Goal: Information Seeking & Learning: Check status

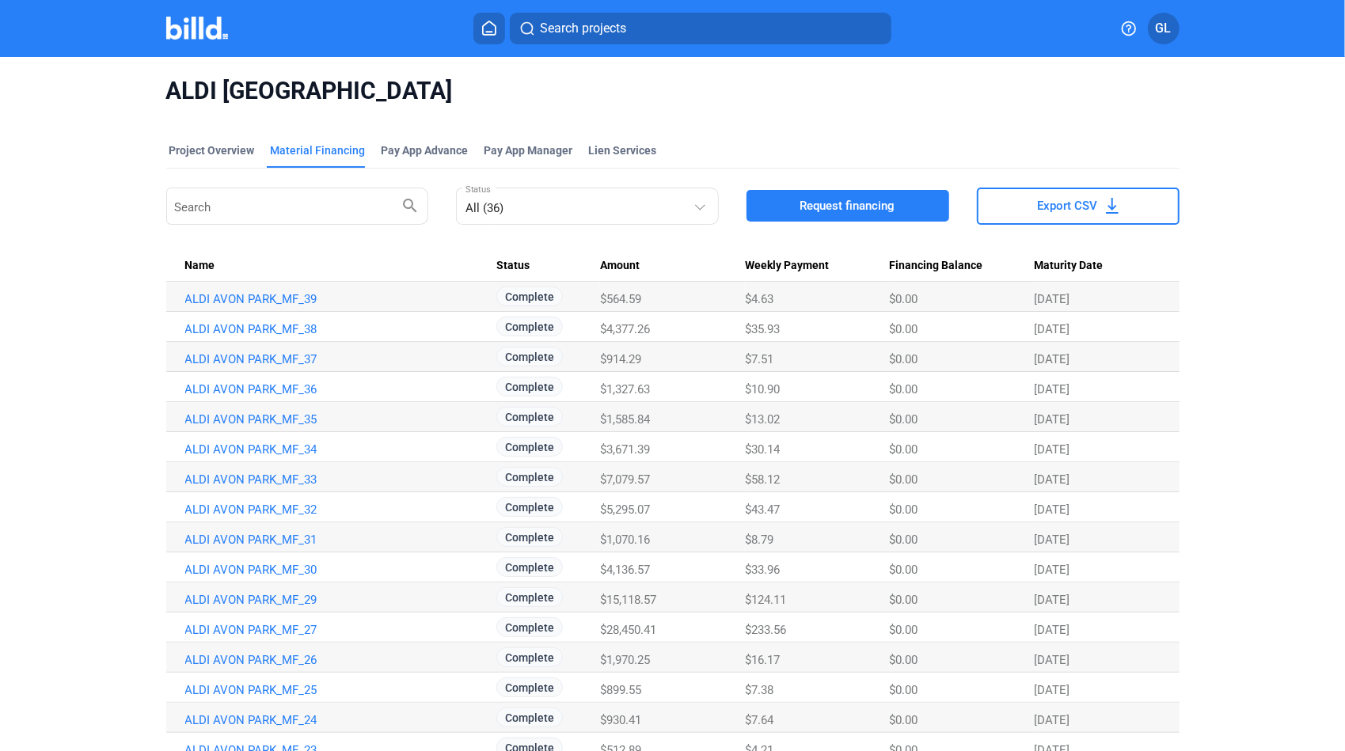
click at [495, 32] on icon at bounding box center [489, 27] width 13 height 13
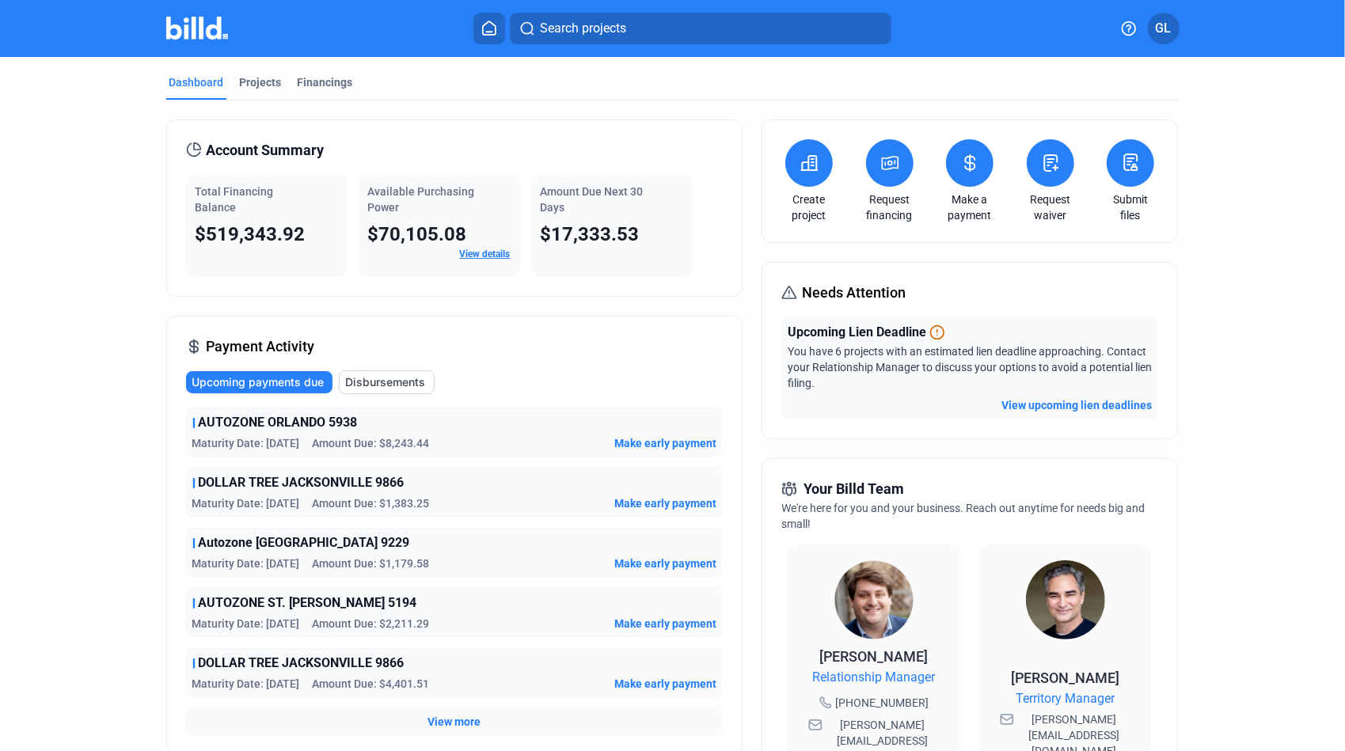
click at [369, 383] on span "Disbursements" at bounding box center [386, 382] width 80 height 16
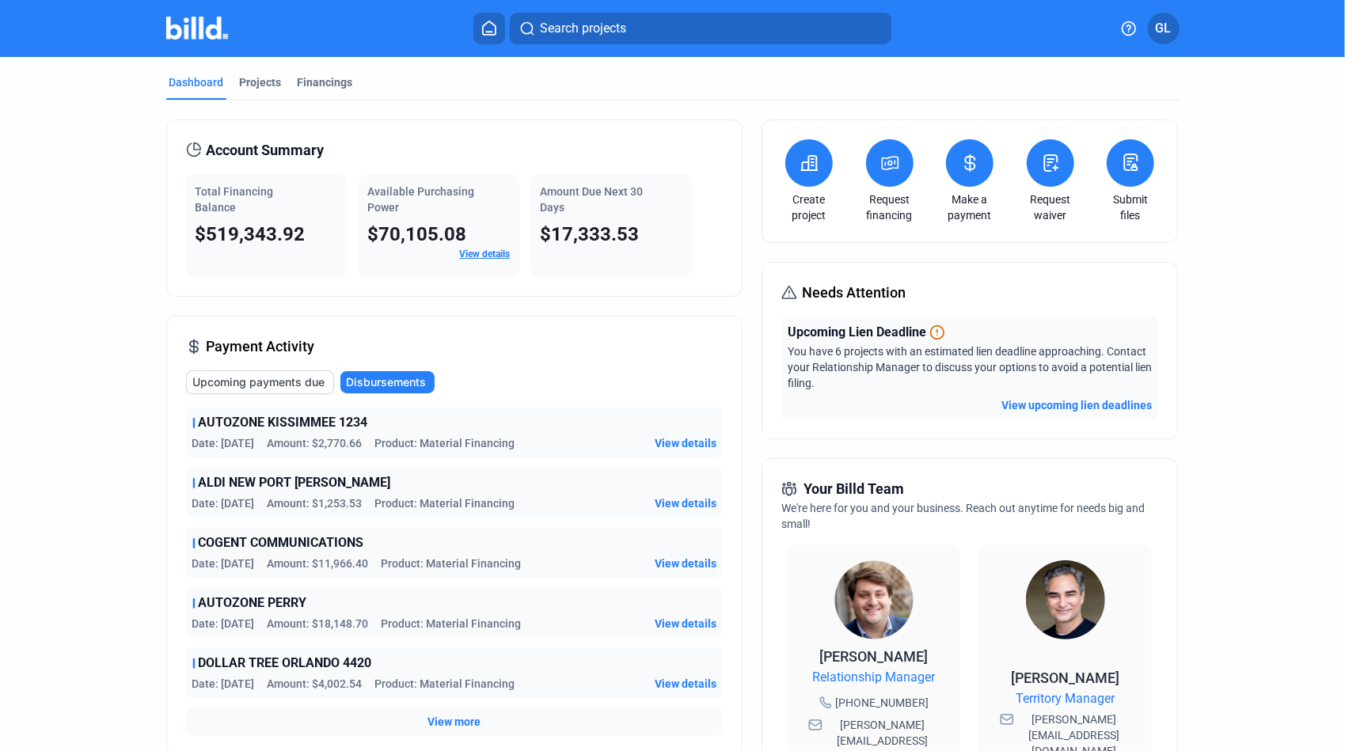
click at [269, 382] on span "Upcoming payments due" at bounding box center [259, 382] width 132 height 16
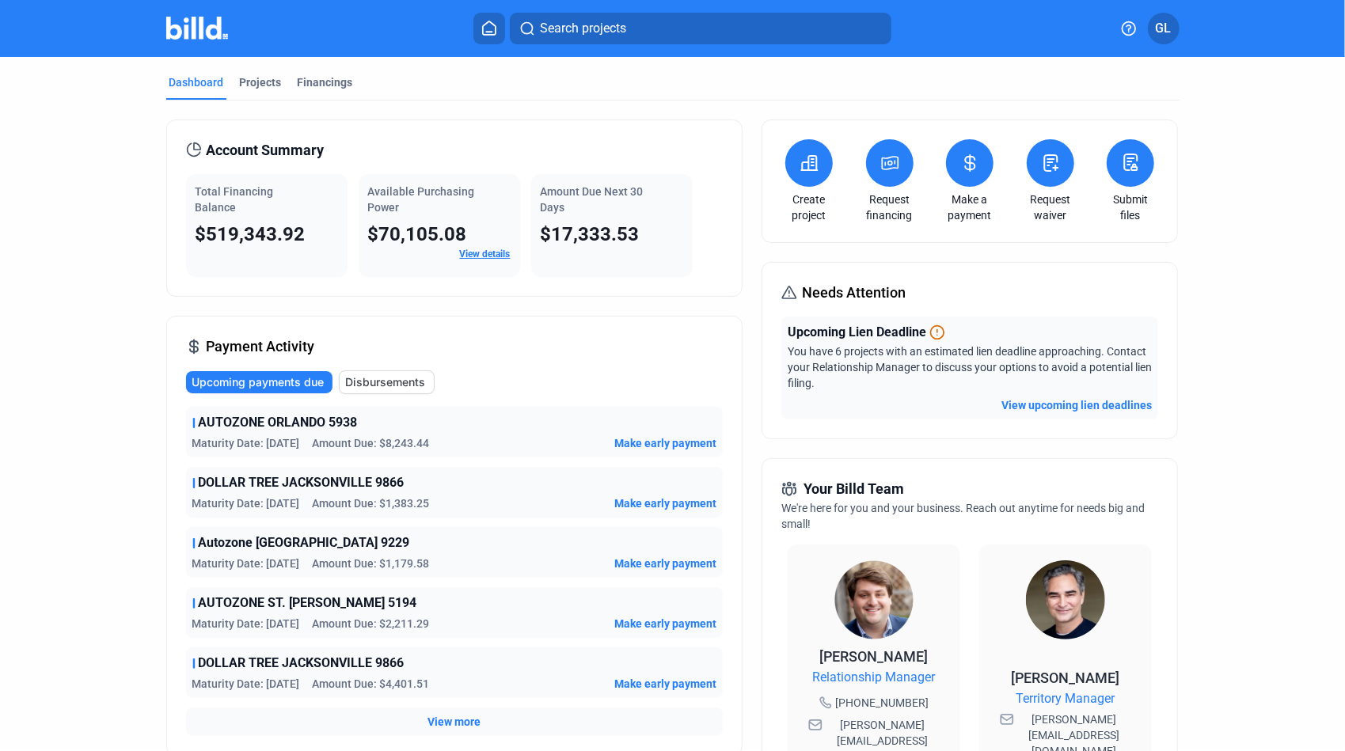
click at [476, 253] on link "View details" at bounding box center [485, 254] width 51 height 11
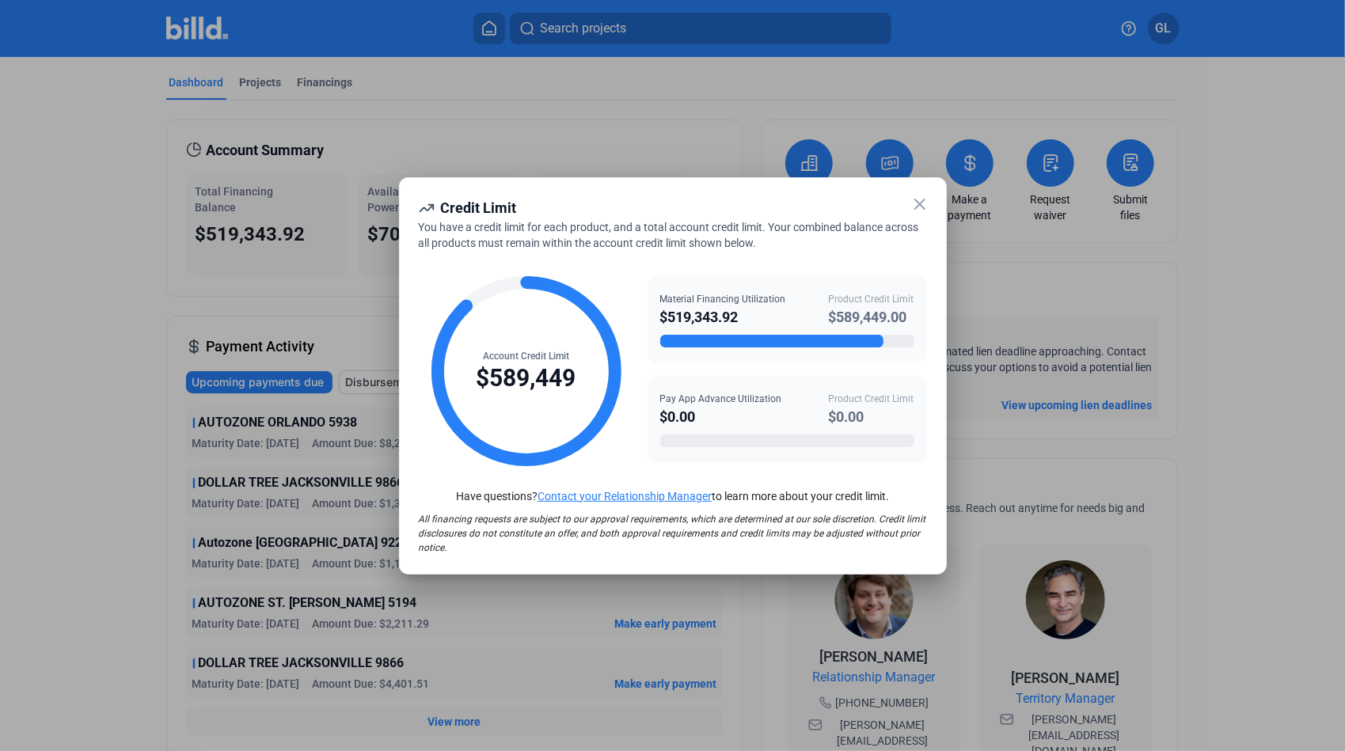
click at [920, 202] on icon at bounding box center [919, 204] width 19 height 19
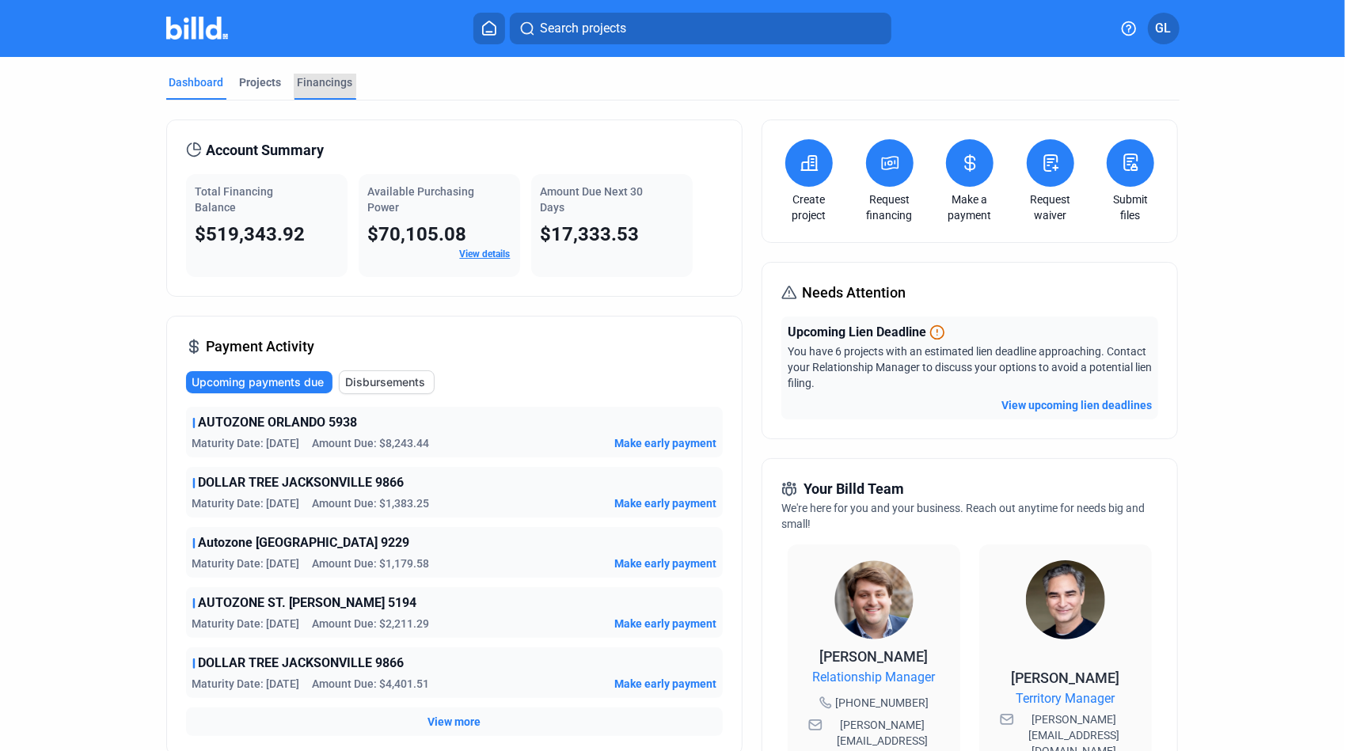
click at [308, 78] on div "Financings" at bounding box center [325, 82] width 55 height 16
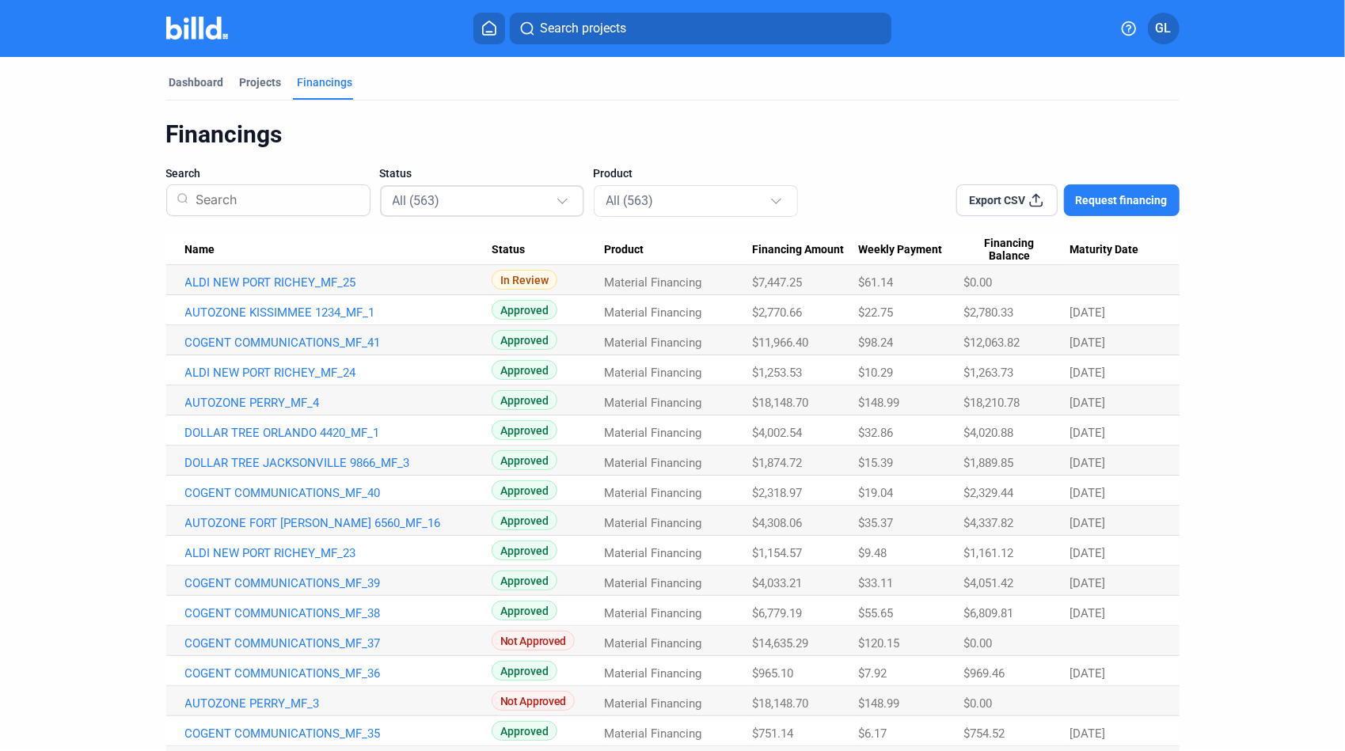
click at [491, 209] on div "All (563)" at bounding box center [474, 200] width 163 height 21
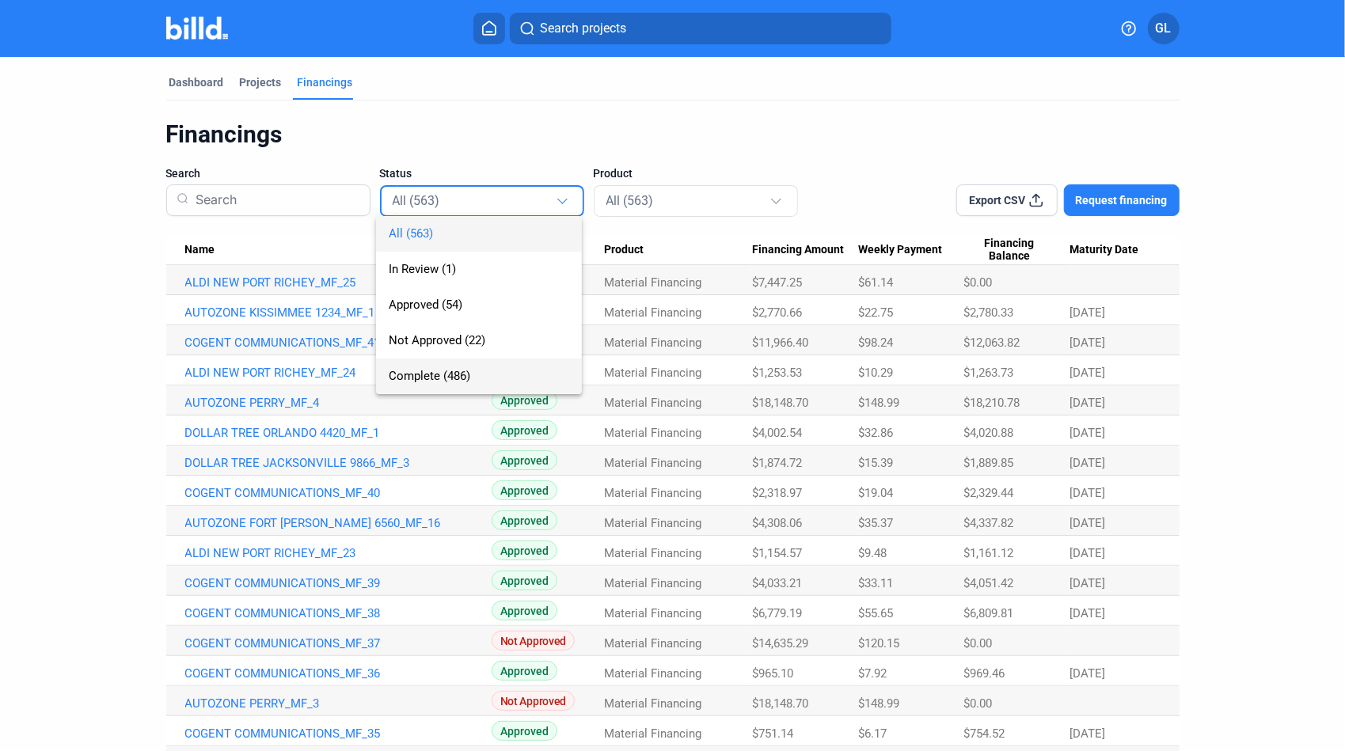
click at [438, 381] on span "Complete (486)" at bounding box center [430, 376] width 82 height 14
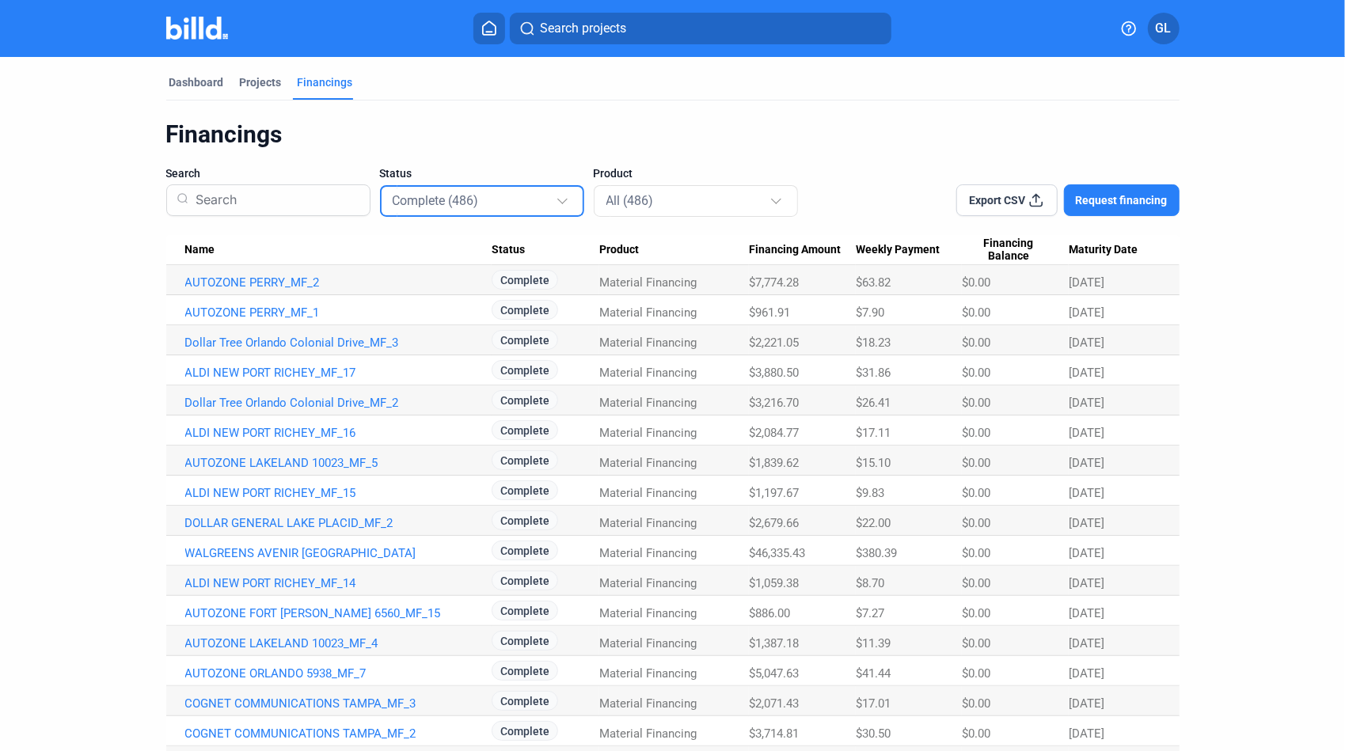
click at [247, 201] on input at bounding box center [274, 200] width 170 height 41
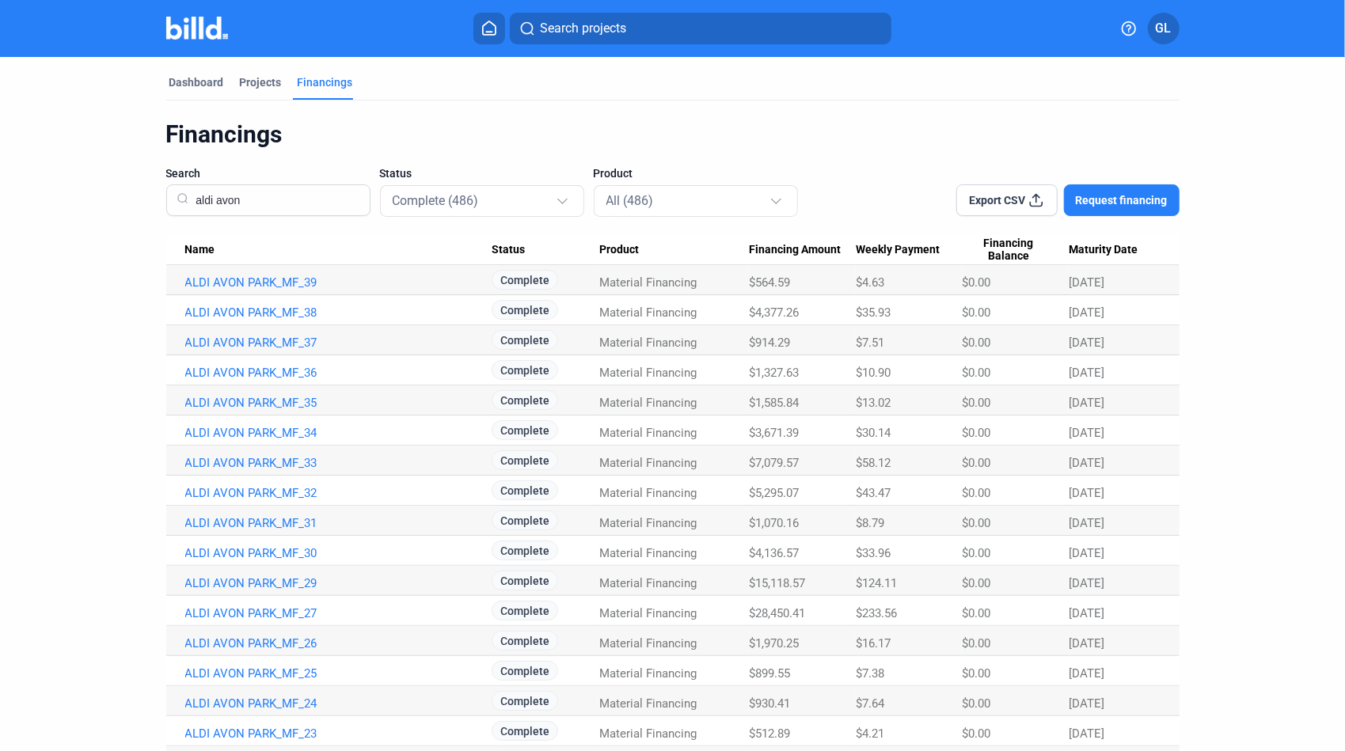
type input "aldi avon"
click at [293, 523] on link "ALDI AVON PARK_MF_31" at bounding box center [338, 523] width 306 height 14
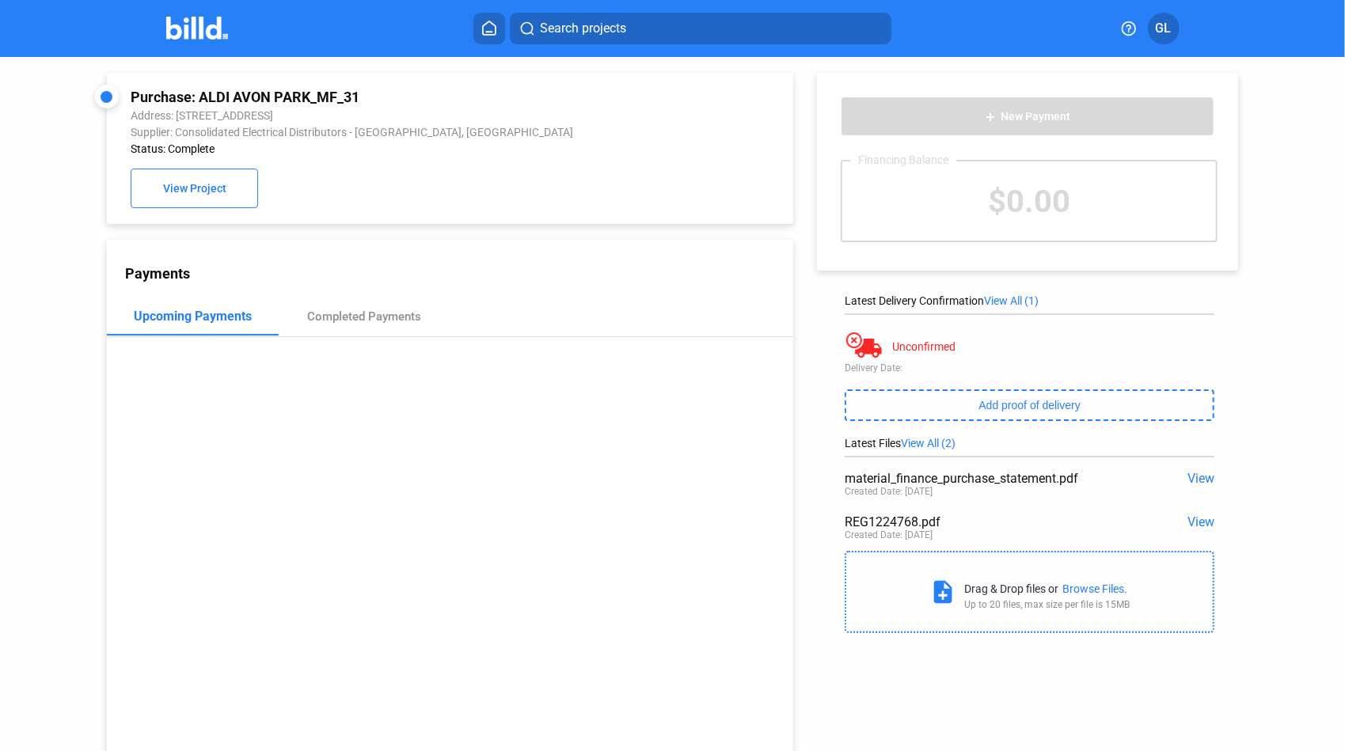
click at [1196, 523] on span "View" at bounding box center [1201, 522] width 27 height 15
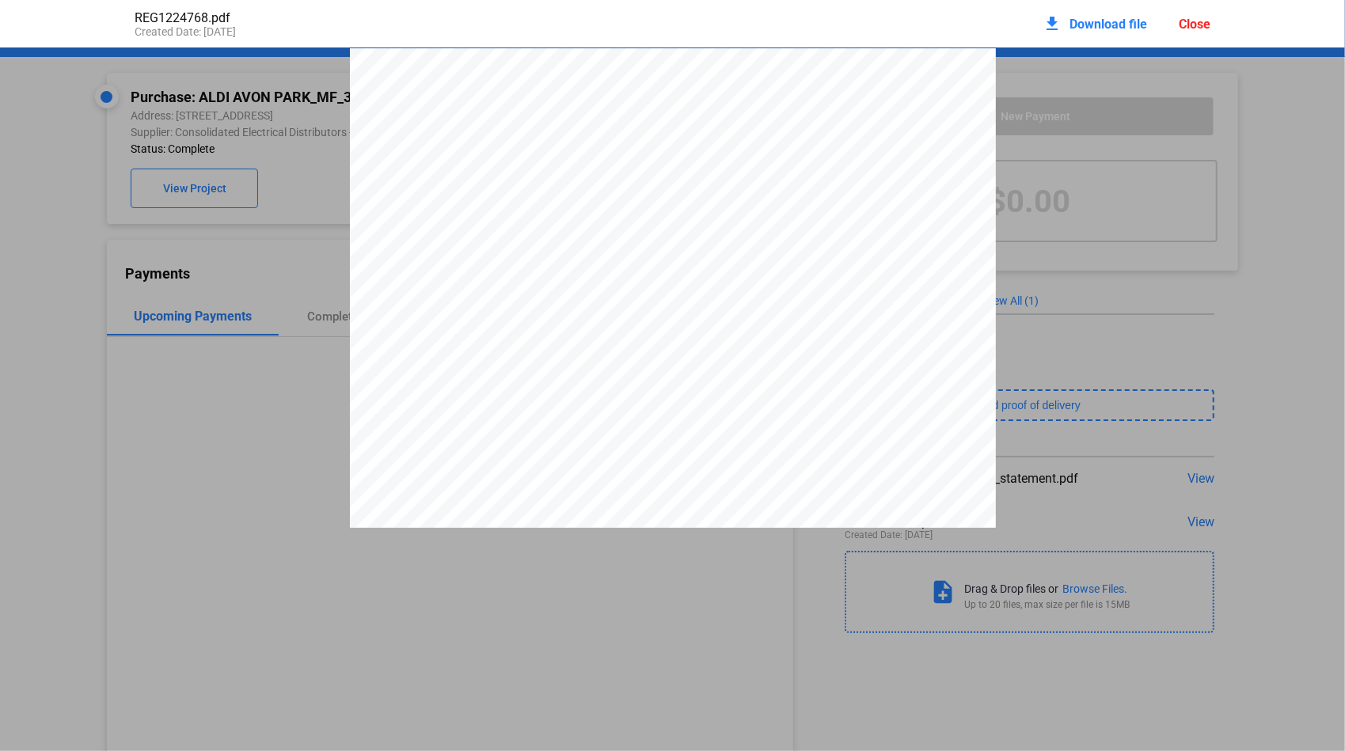
click at [350, 325] on div "001 OF PAGE 001 C.O.D QUALITY FIRST ELECTRIC 5617-1224768 Sold To: Method of Pa…" at bounding box center [673, 466] width 646 height 836
click at [331, 321] on div "001 OF PAGE 001 C.O.D QUALITY FIRST ELECTRIC 5617-1224768 Sold To: Method of Pa…" at bounding box center [672, 466] width 1345 height 836
click at [325, 226] on div "001 OF PAGE 001 C.O.D QUALITY FIRST ELECTRIC 5617-1224768 Sold To: Method of Pa…" at bounding box center [672, 466] width 1345 height 836
click at [1203, 20] on div "Close" at bounding box center [1195, 24] width 32 height 15
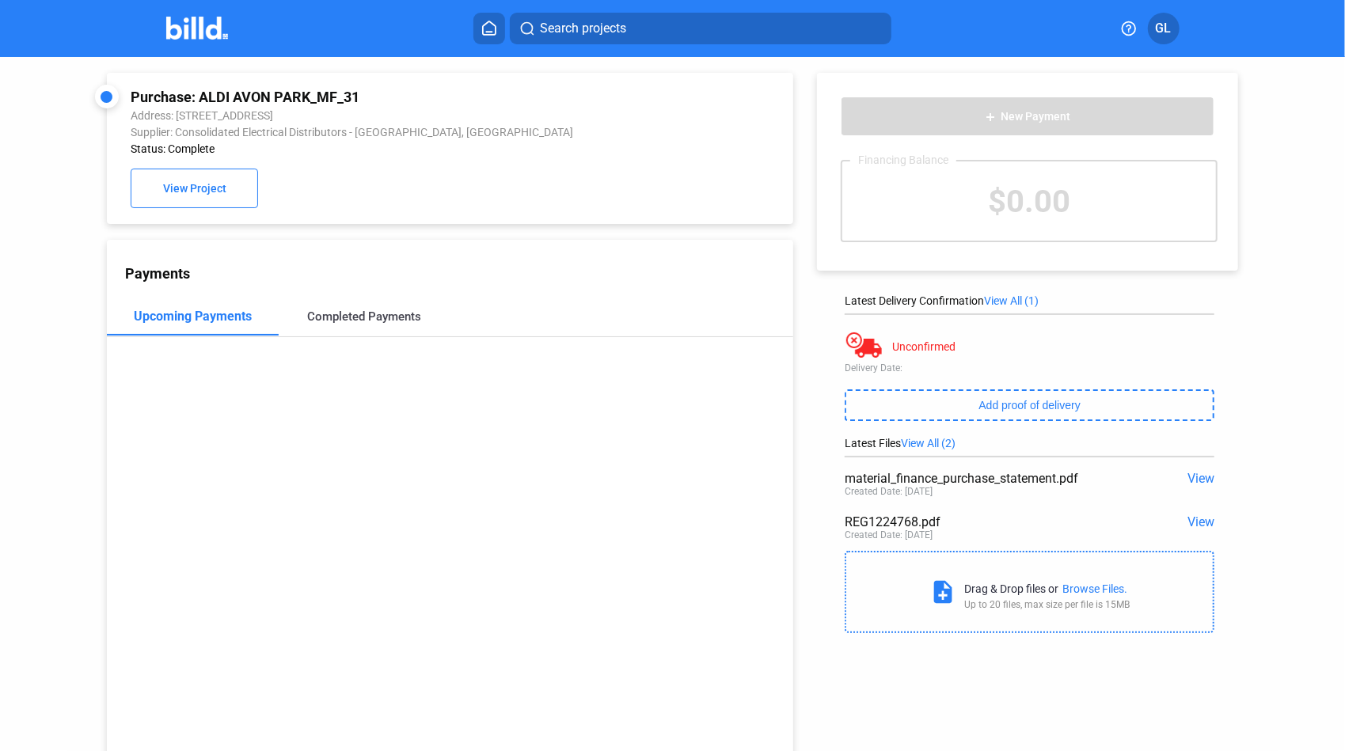
click at [361, 318] on div "Completed Payments" at bounding box center [364, 317] width 114 height 14
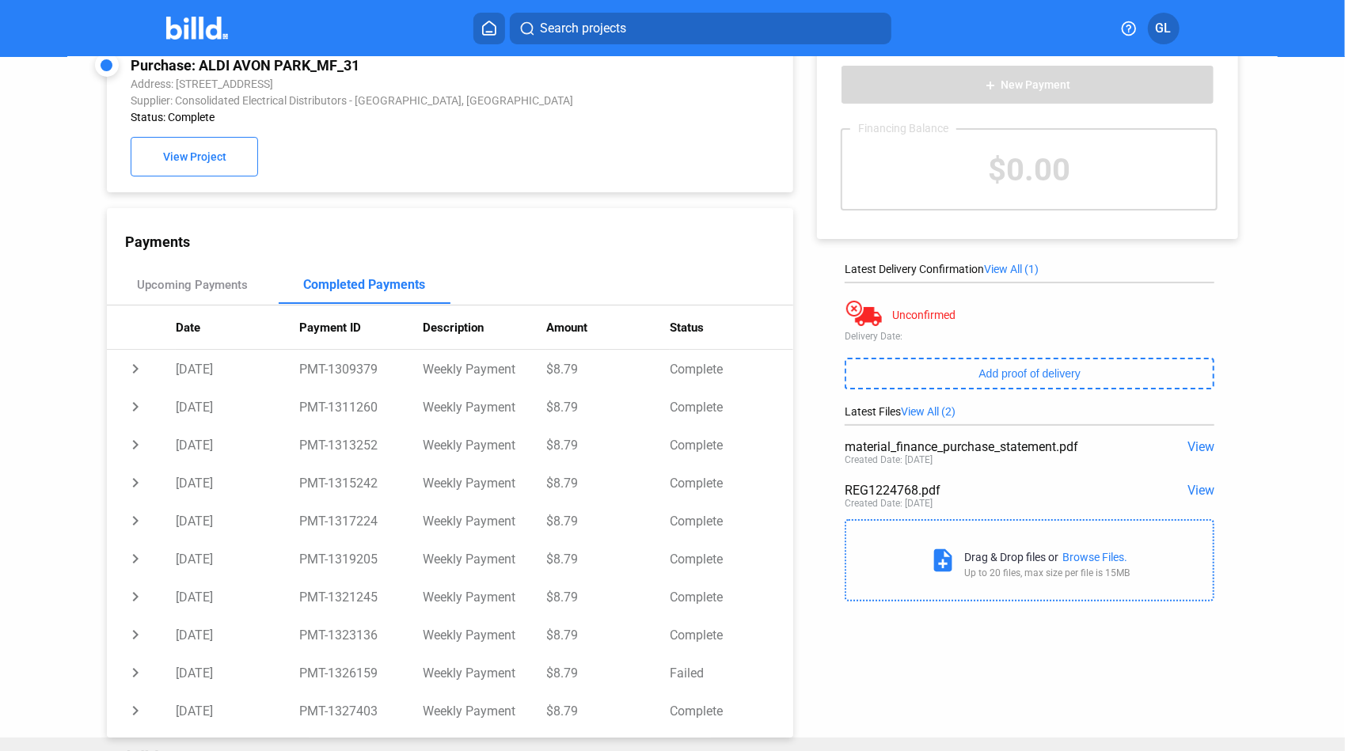
scroll to position [60, 0]
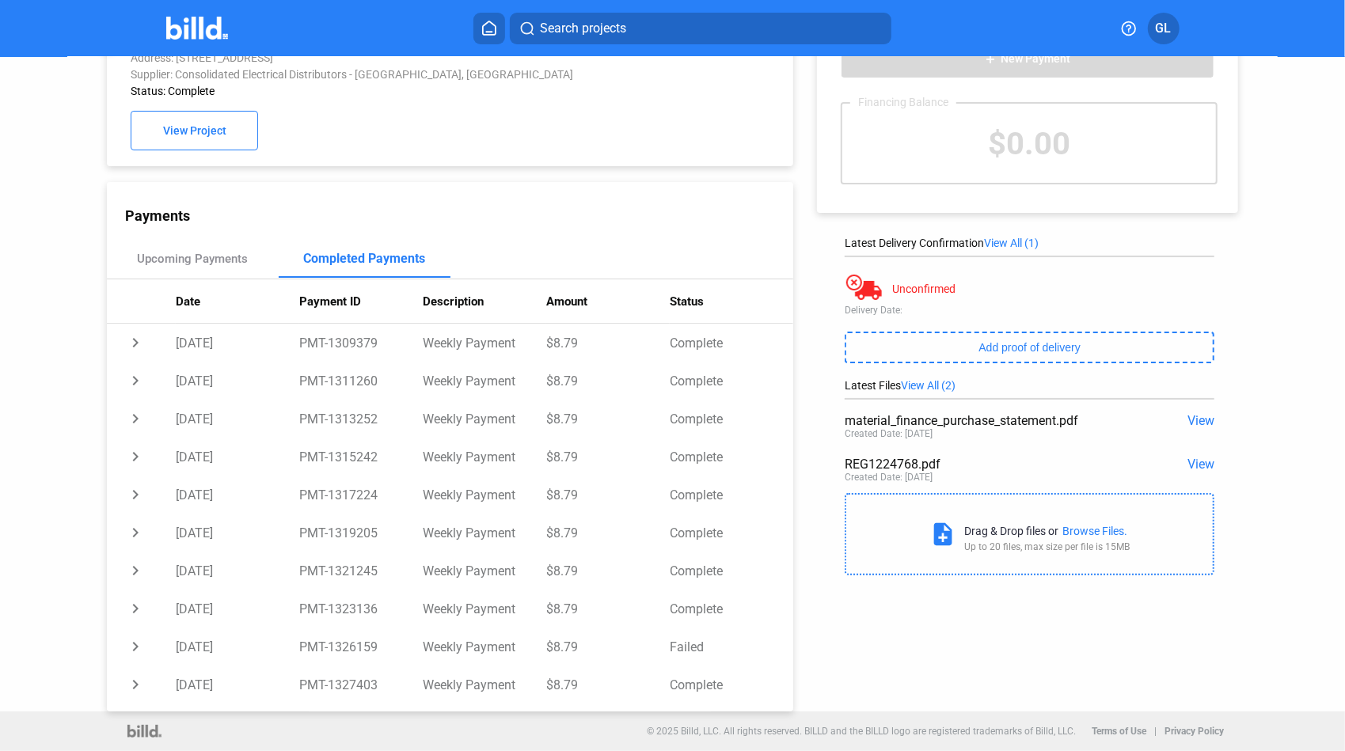
click at [1192, 420] on span "View" at bounding box center [1201, 420] width 27 height 15
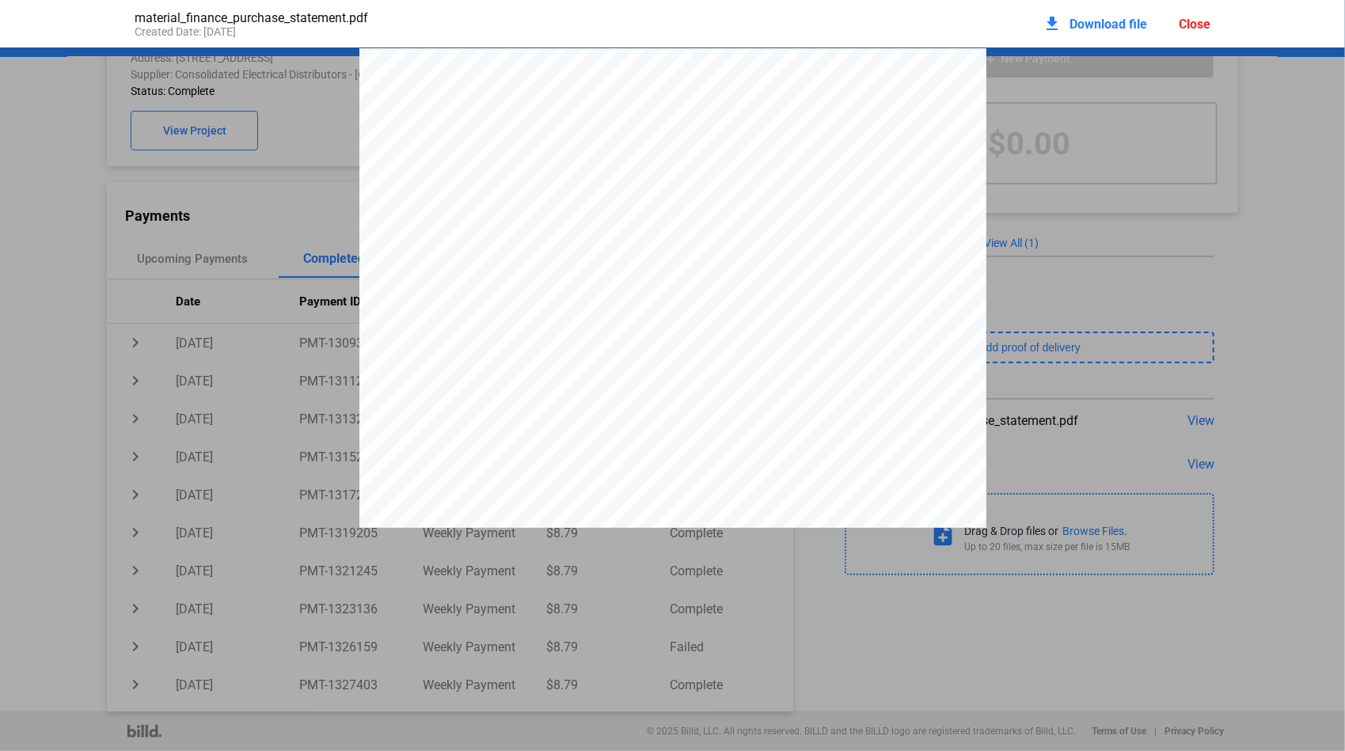
scroll to position [8, 0]
click at [1203, 27] on div "Close" at bounding box center [1195, 24] width 32 height 15
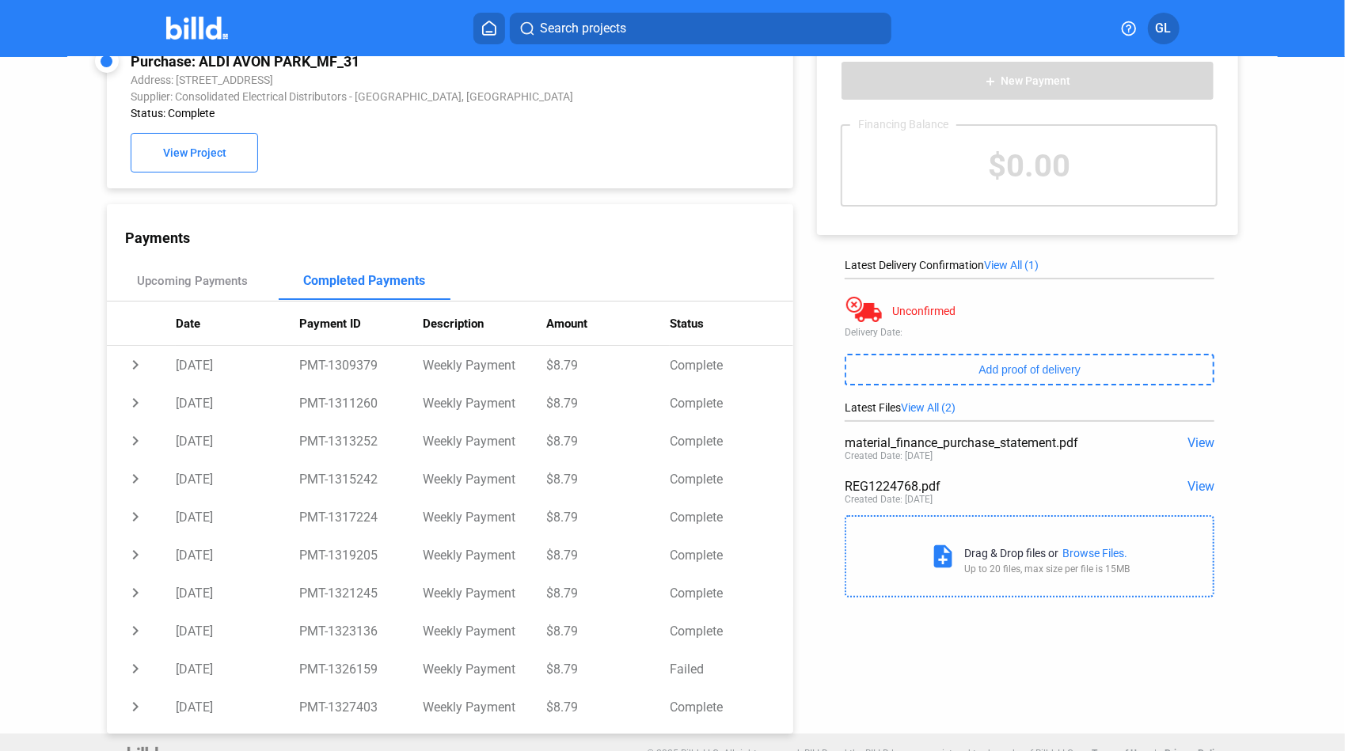
scroll to position [0, 0]
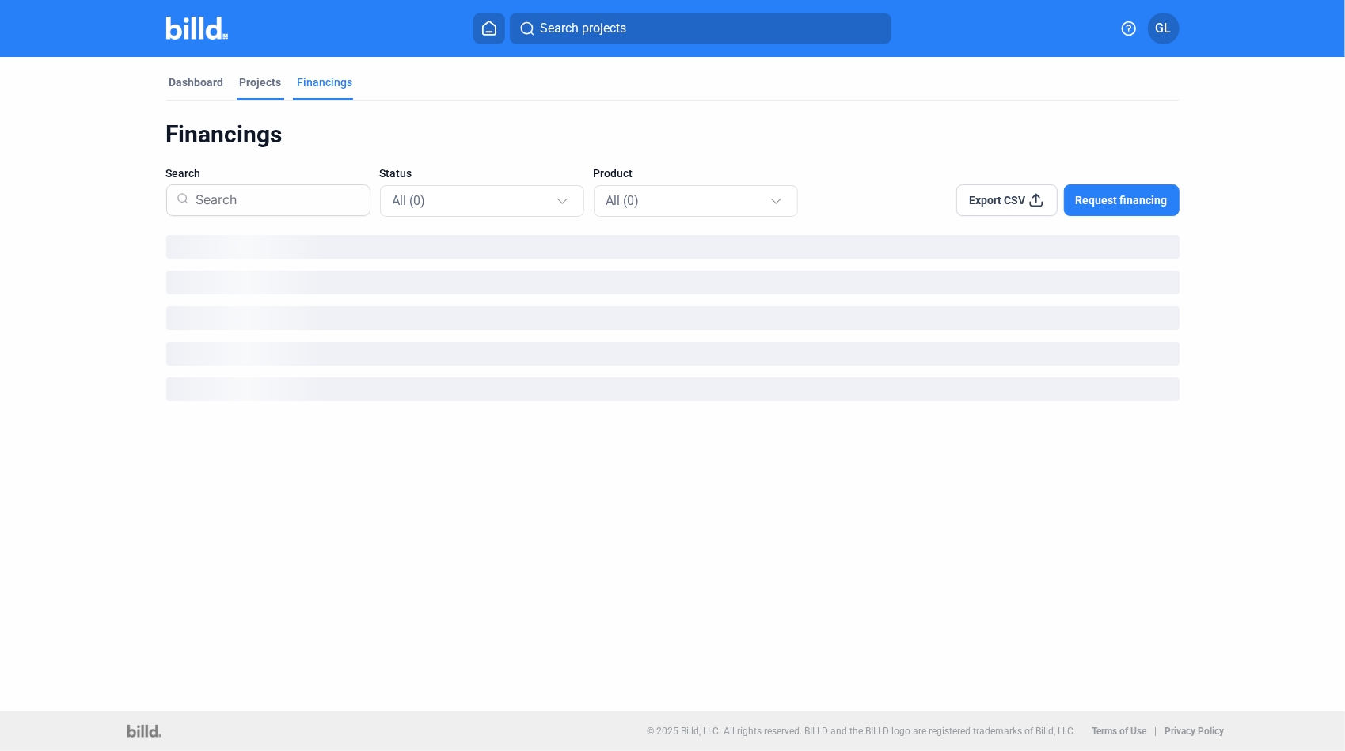
click at [267, 89] on div "Projects" at bounding box center [261, 82] width 42 height 16
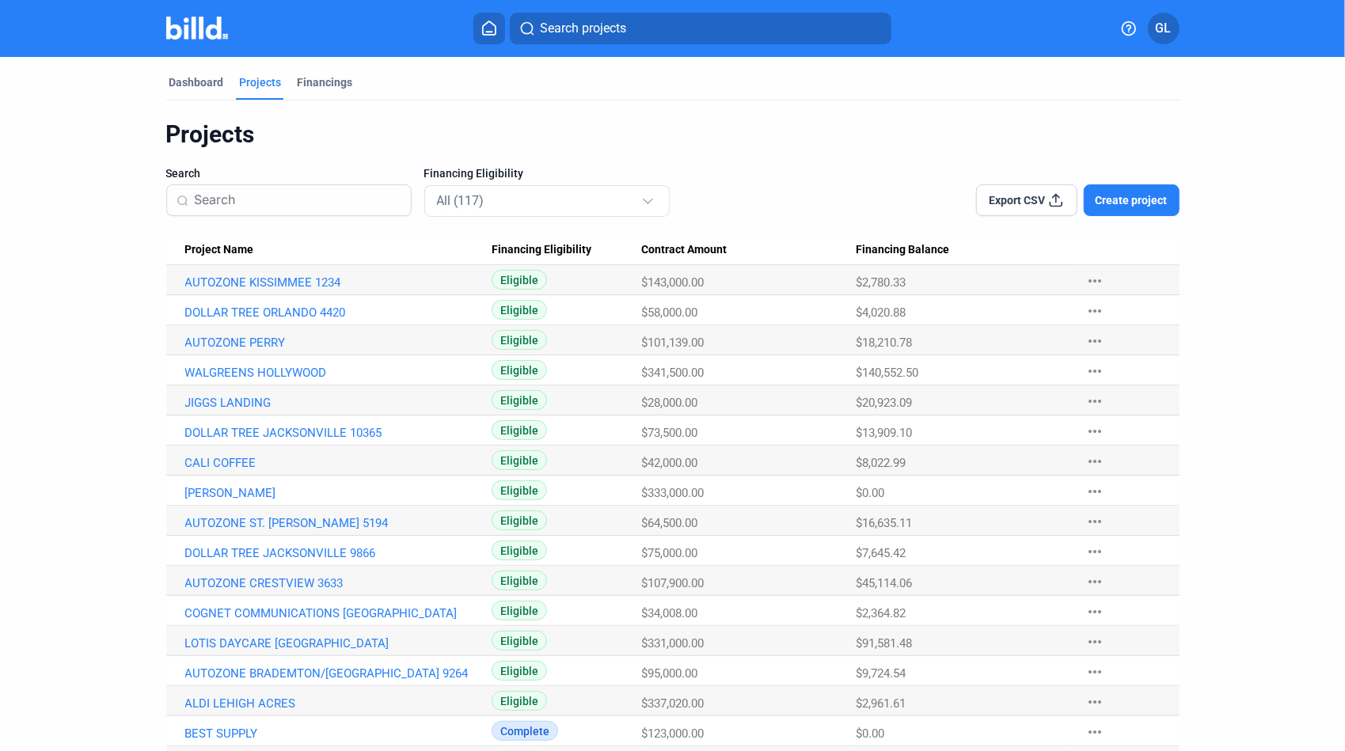
click at [238, 207] on input at bounding box center [298, 200] width 207 height 33
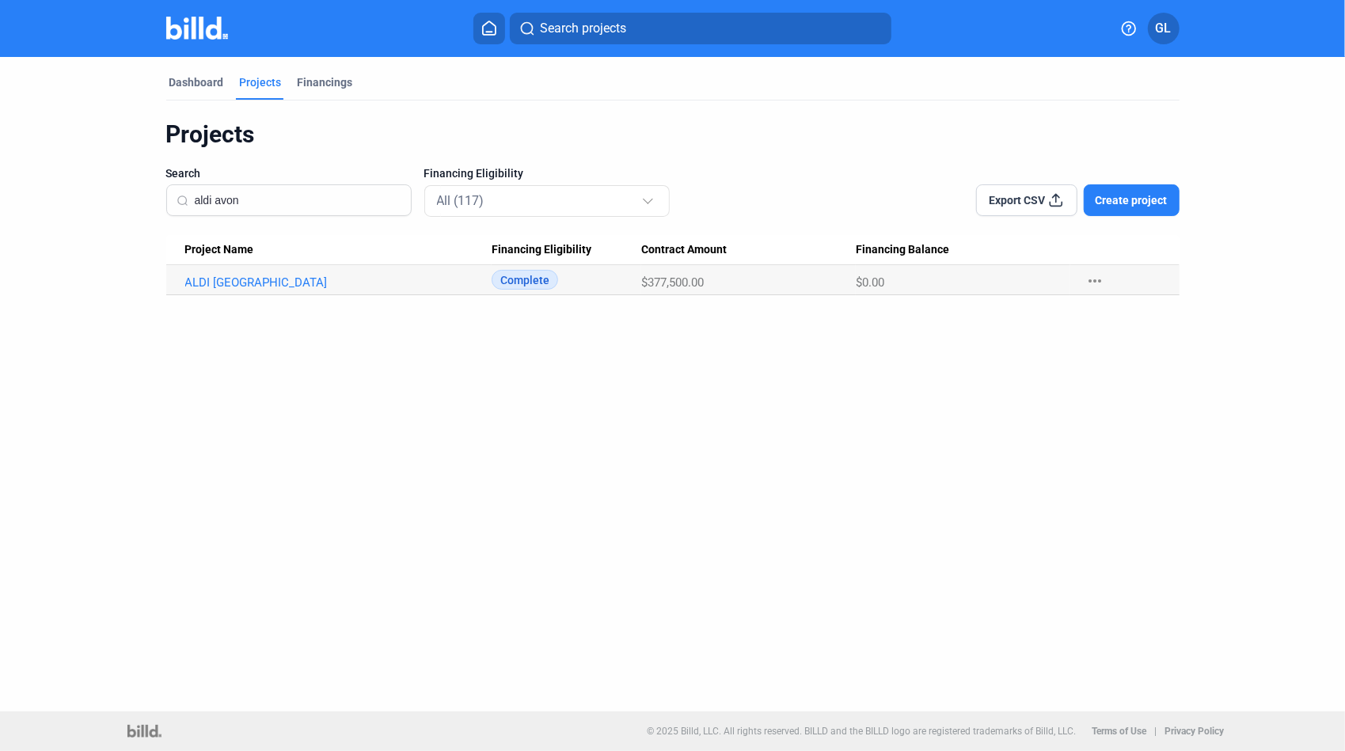
type input "aldi avon"
click at [265, 291] on Name "ALDI [GEOGRAPHIC_DATA]" at bounding box center [328, 280] width 325 height 30
click at [266, 283] on link "ALDI [GEOGRAPHIC_DATA]" at bounding box center [338, 283] width 306 height 14
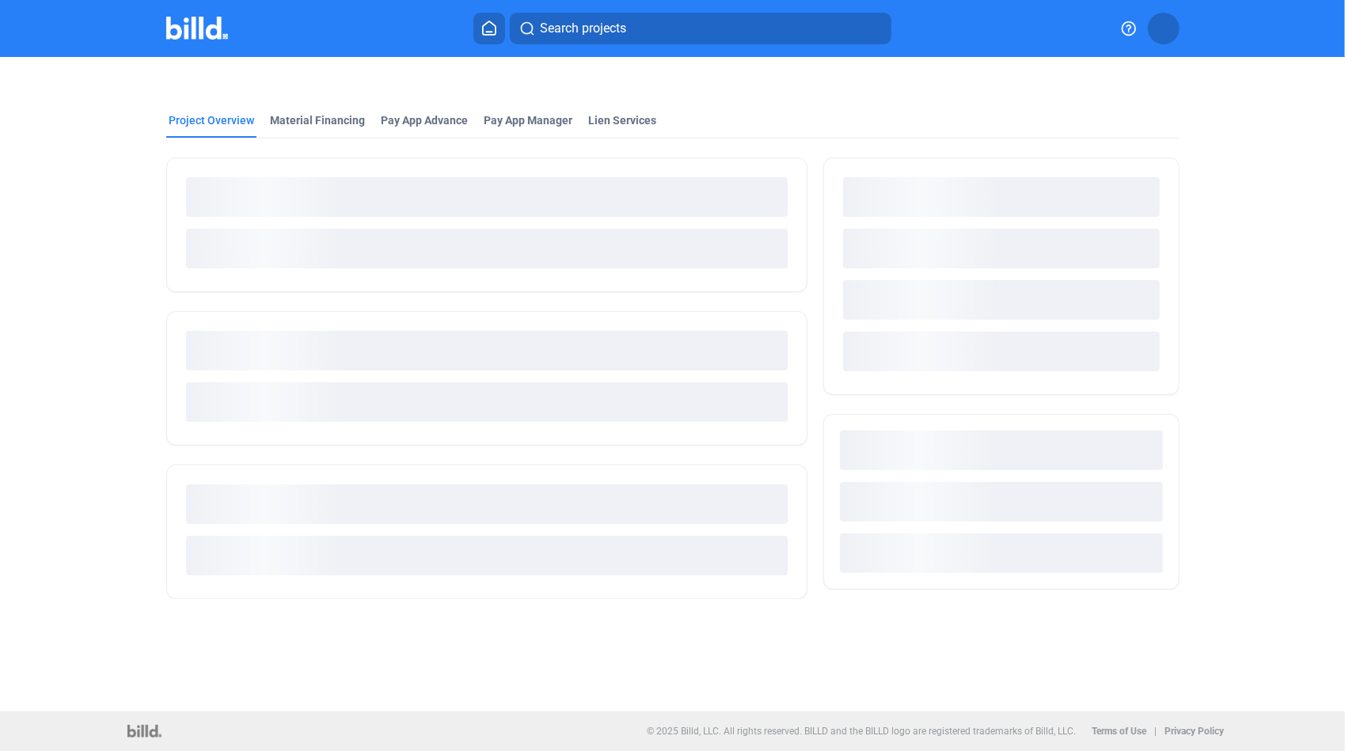
click at [618, 207] on div "loading" at bounding box center [487, 197] width 602 height 40
click at [321, 118] on div "Material Financing" at bounding box center [318, 120] width 95 height 16
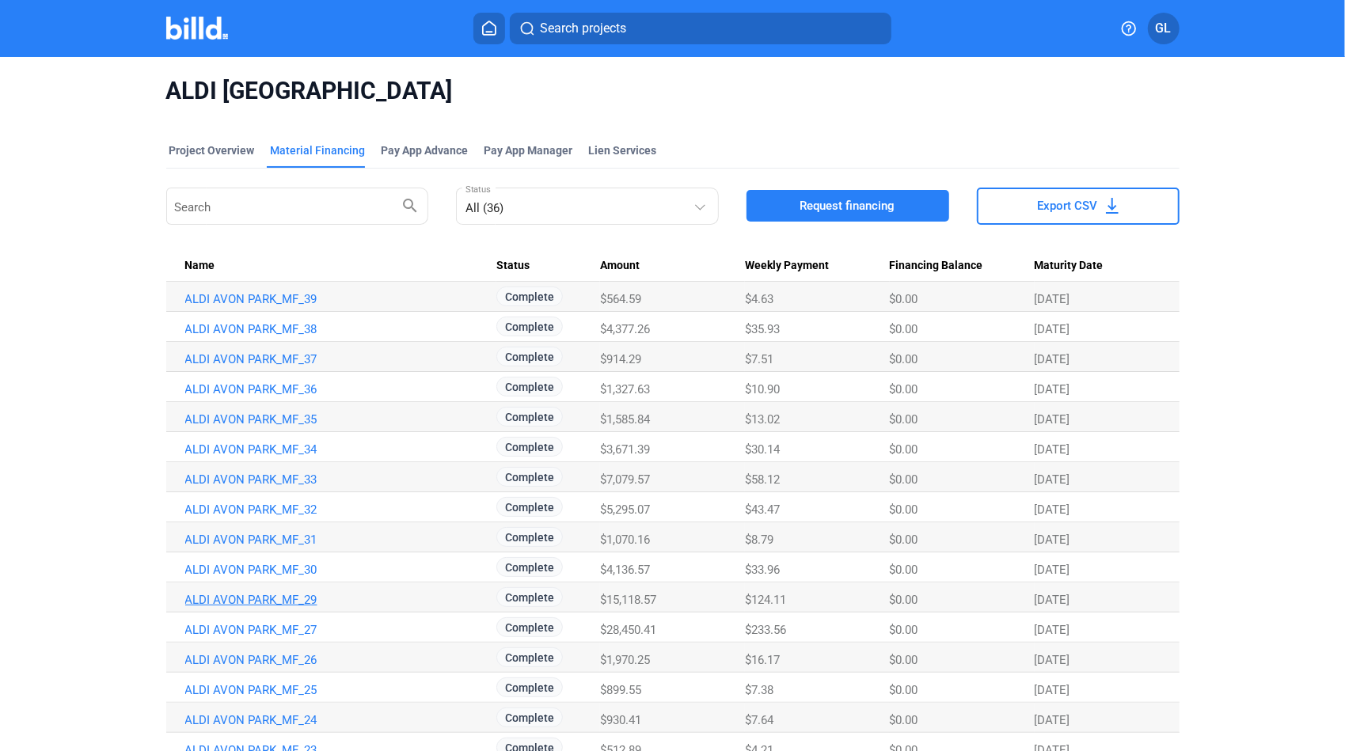
click at [267, 599] on link "ALDI AVON PARK_MF_29" at bounding box center [338, 600] width 306 height 14
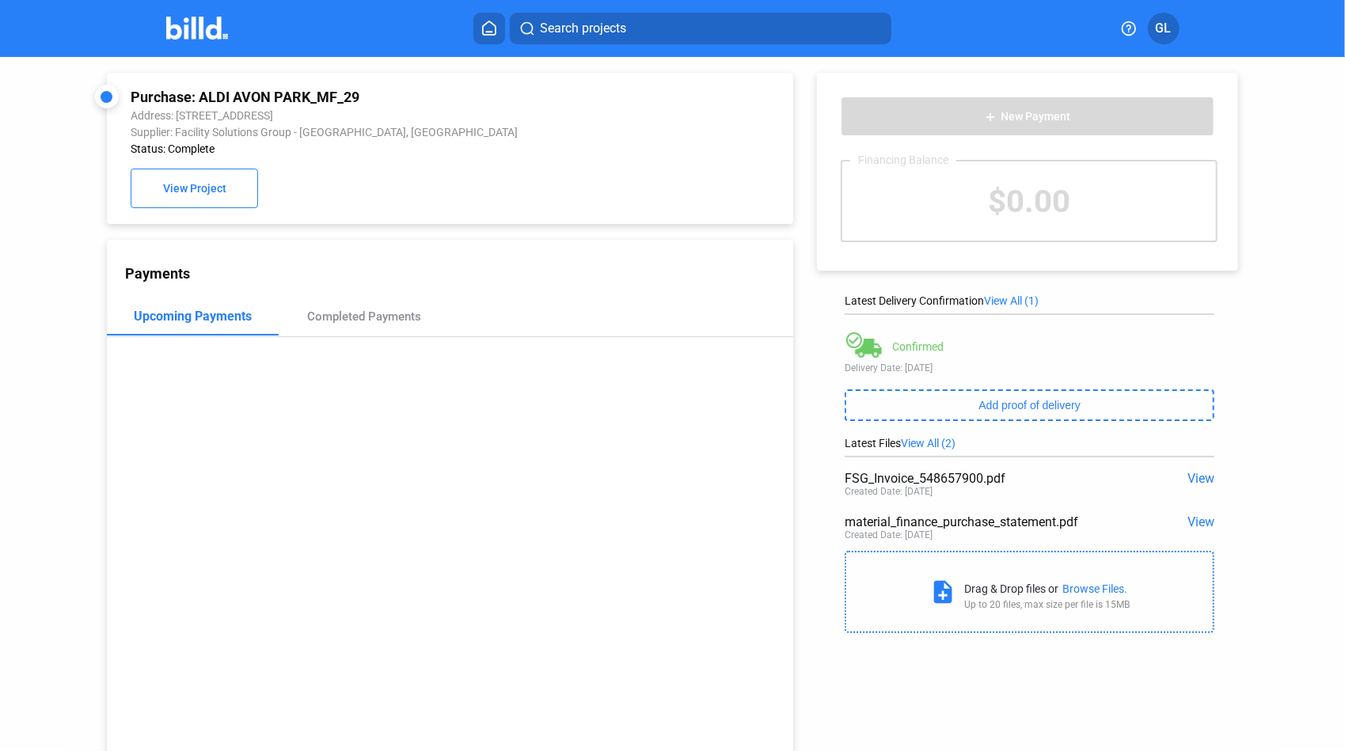
click at [1201, 479] on span "View" at bounding box center [1201, 478] width 27 height 15
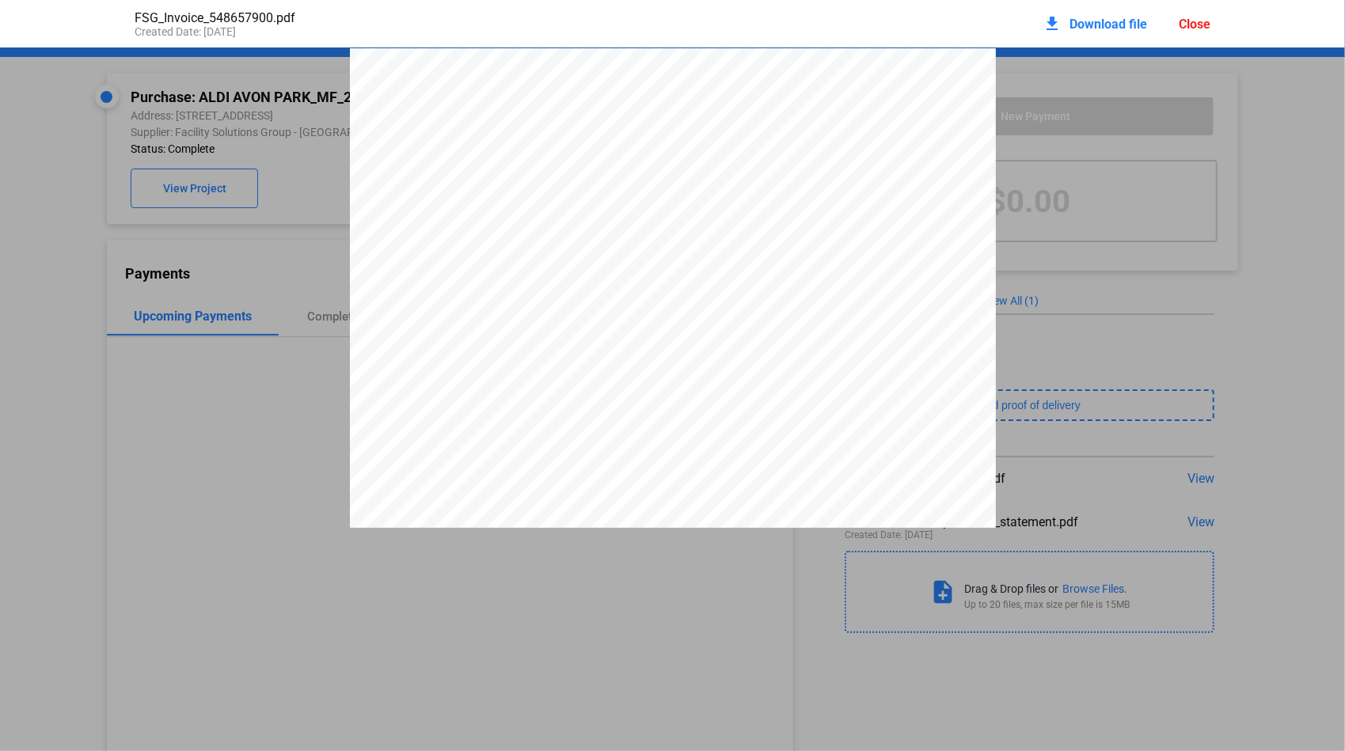
drag, startPoint x: 637, startPoint y: 168, endPoint x: 699, endPoint y: 166, distance: 62.6
click at [699, 166] on div "1 FSG MDC Midwest Remit to Address: [STREET_ADDRESS] Facility Solutions Group, …" at bounding box center [673, 466] width 646 height 836
drag, startPoint x: 699, startPoint y: 166, endPoint x: 679, endPoint y: 171, distance: 20.4
drag, startPoint x: 637, startPoint y: 143, endPoint x: 697, endPoint y: 143, distance: 59.4
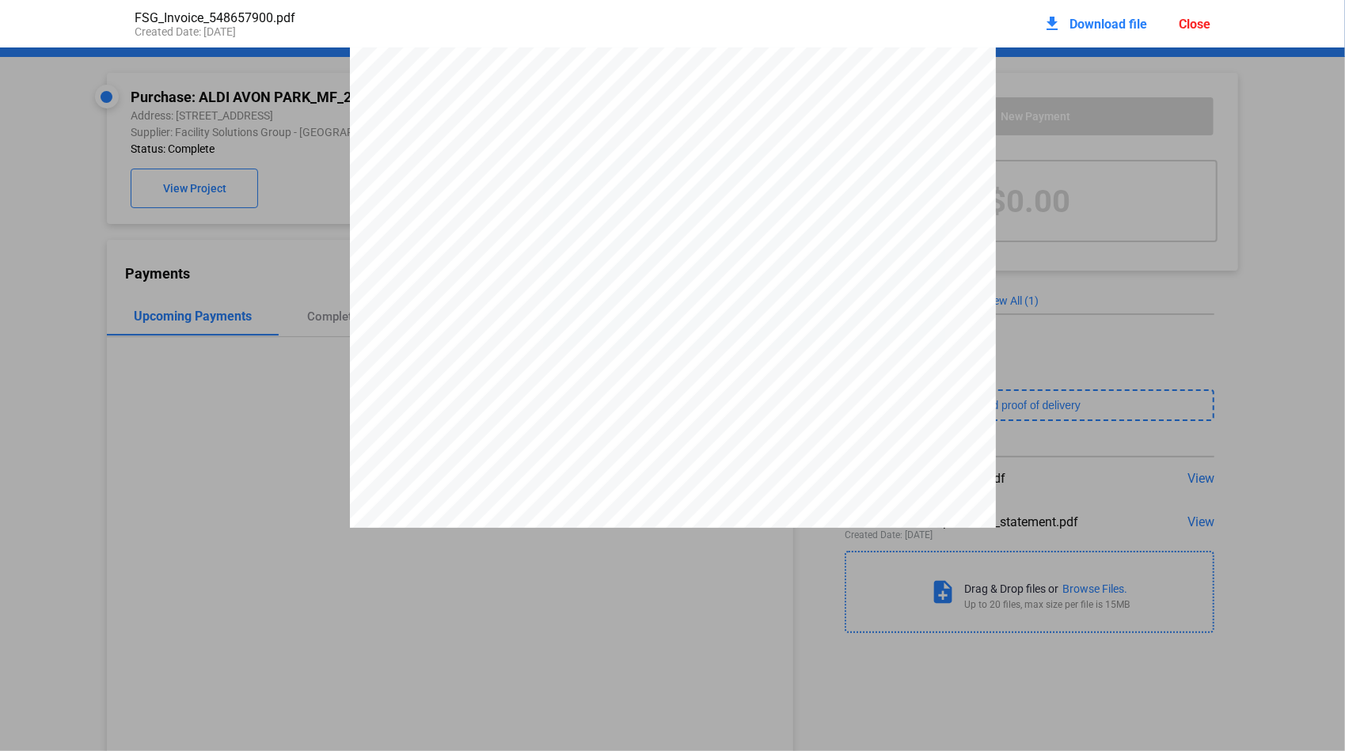
click at [699, 143] on div "2 FSG MDC Midwest Remit to Address: [STREET_ADDRESS] Facility Solutions Group, …" at bounding box center [673, 426] width 646 height 836
drag, startPoint x: 697, startPoint y: 143, endPoint x: 687, endPoint y: 140, distance: 9.8
click at [1195, 21] on div "Close" at bounding box center [1195, 24] width 32 height 15
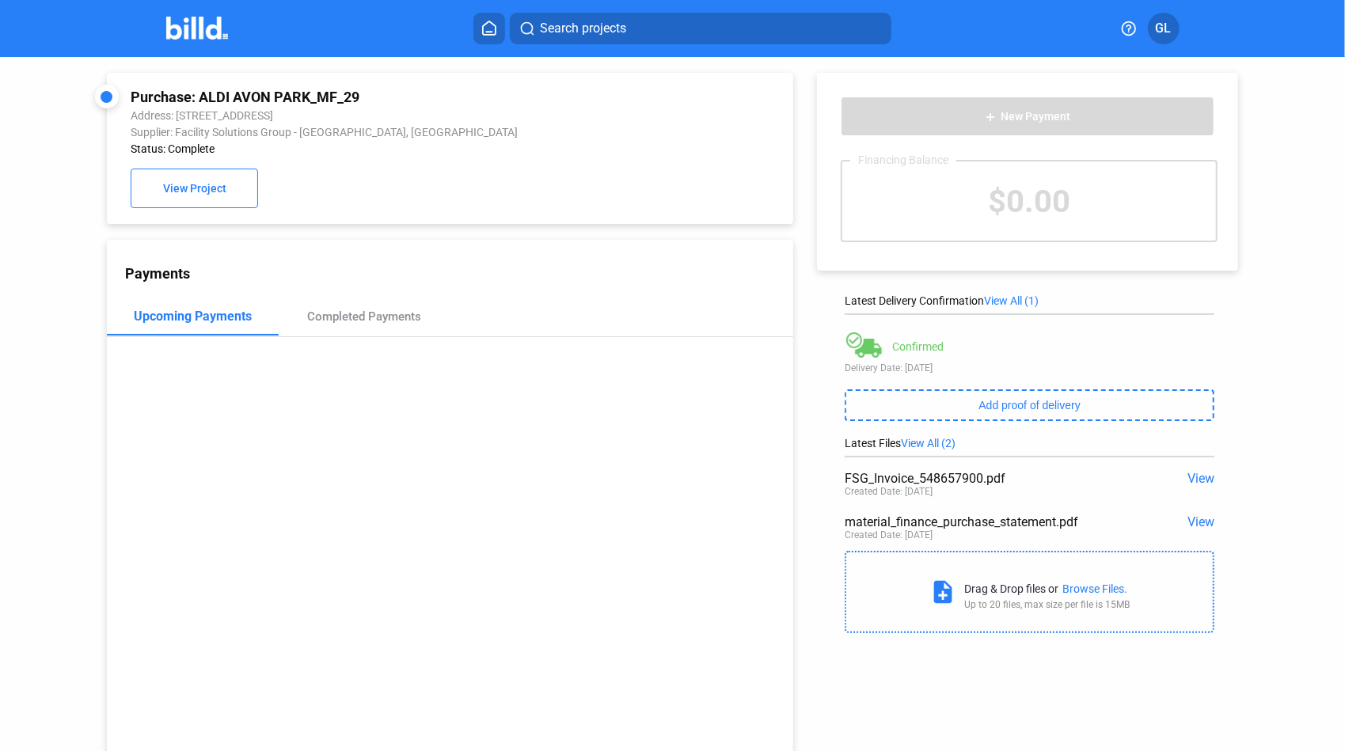
click at [578, 36] on span "Search projects" at bounding box center [583, 28] width 86 height 19
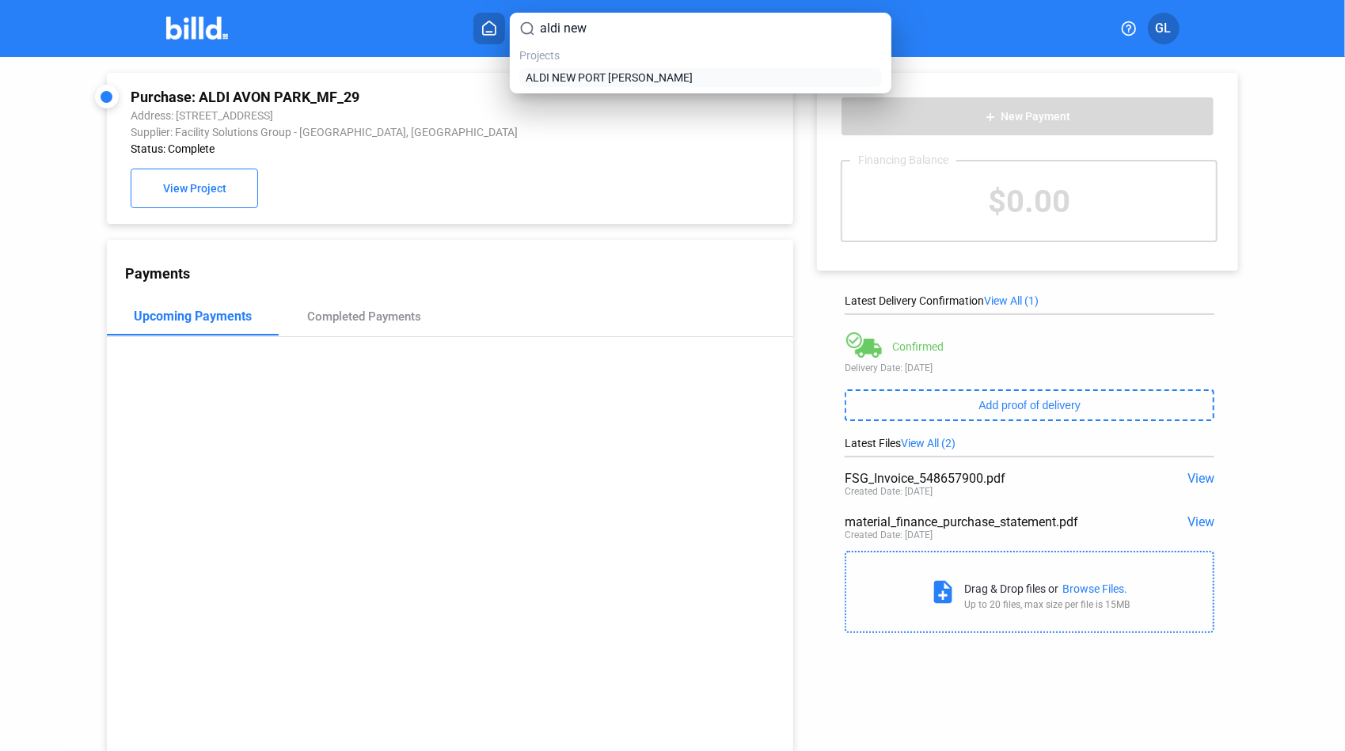
type input "aldi new"
click at [580, 75] on span "ALDI NEW PORT [PERSON_NAME]" at bounding box center [609, 78] width 167 height 16
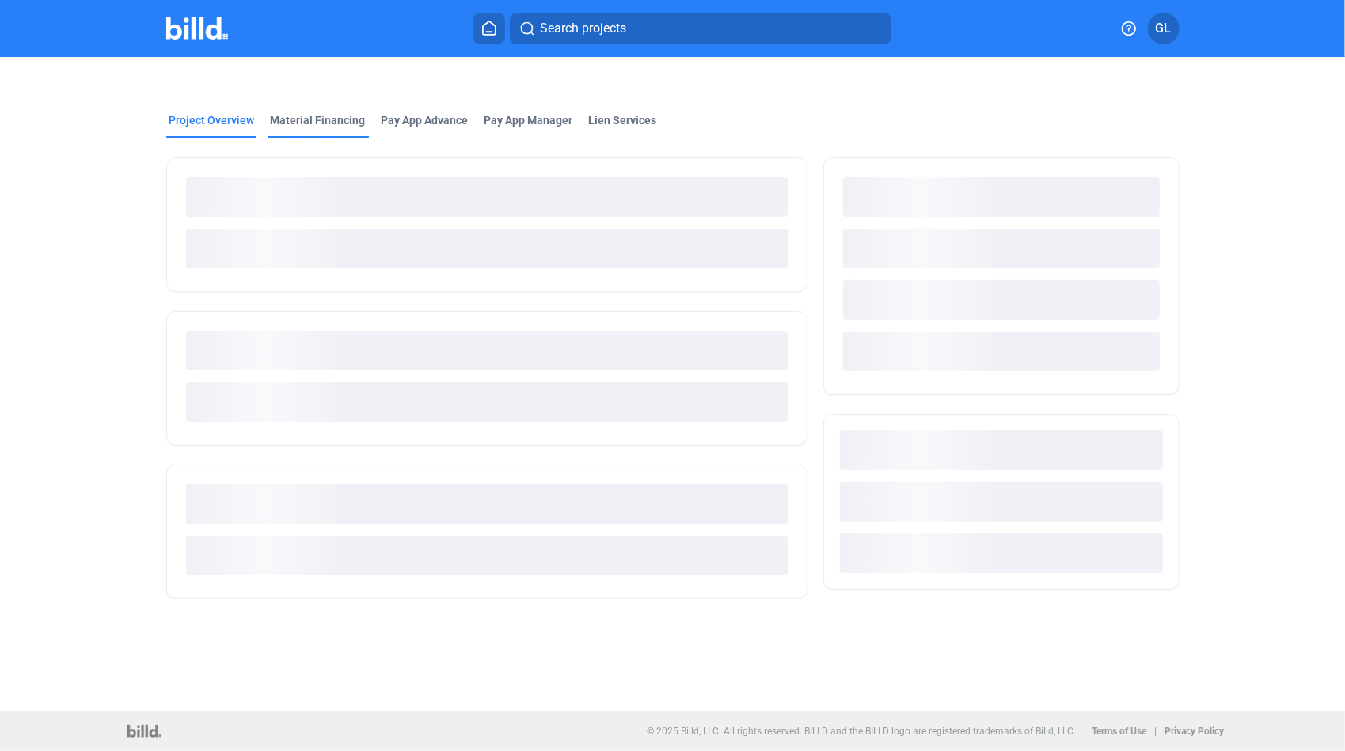
click at [326, 119] on div "Material Financing" at bounding box center [318, 120] width 95 height 16
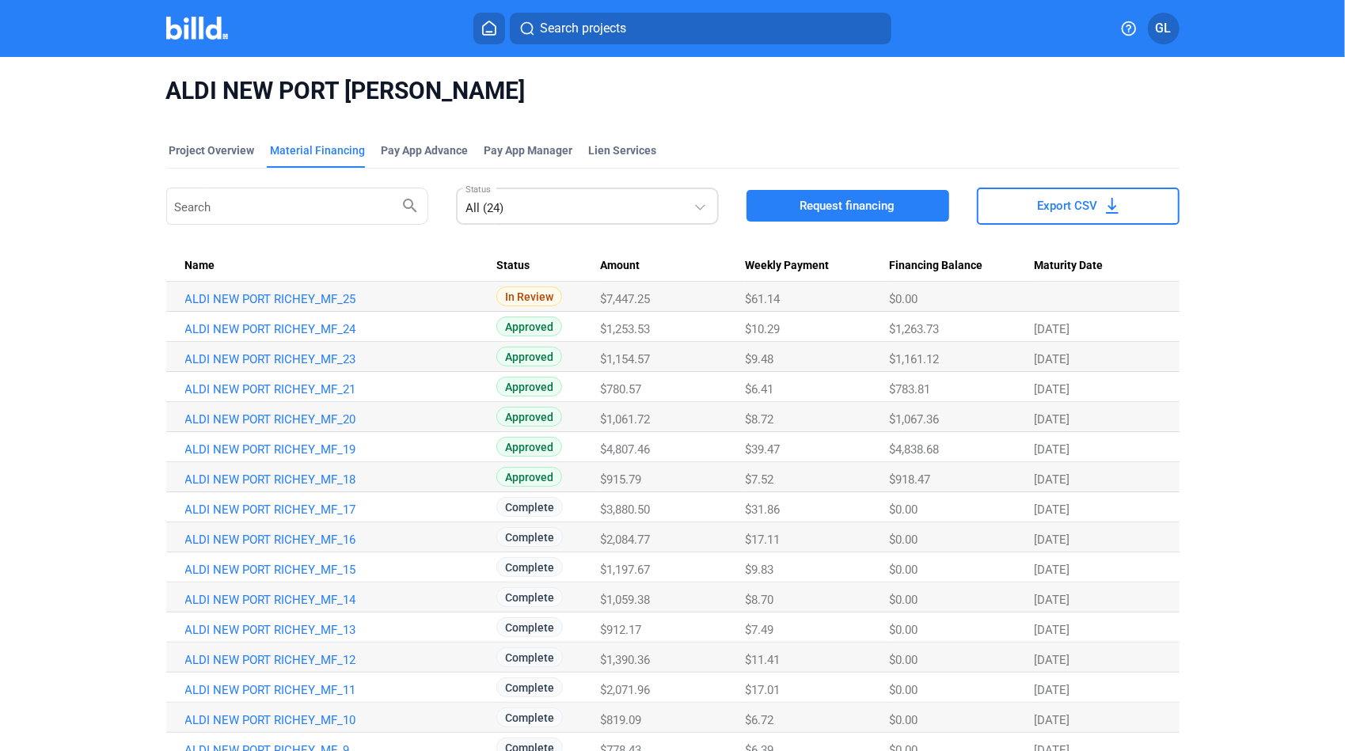
click at [557, 203] on div "All (24)" at bounding box center [580, 205] width 228 height 22
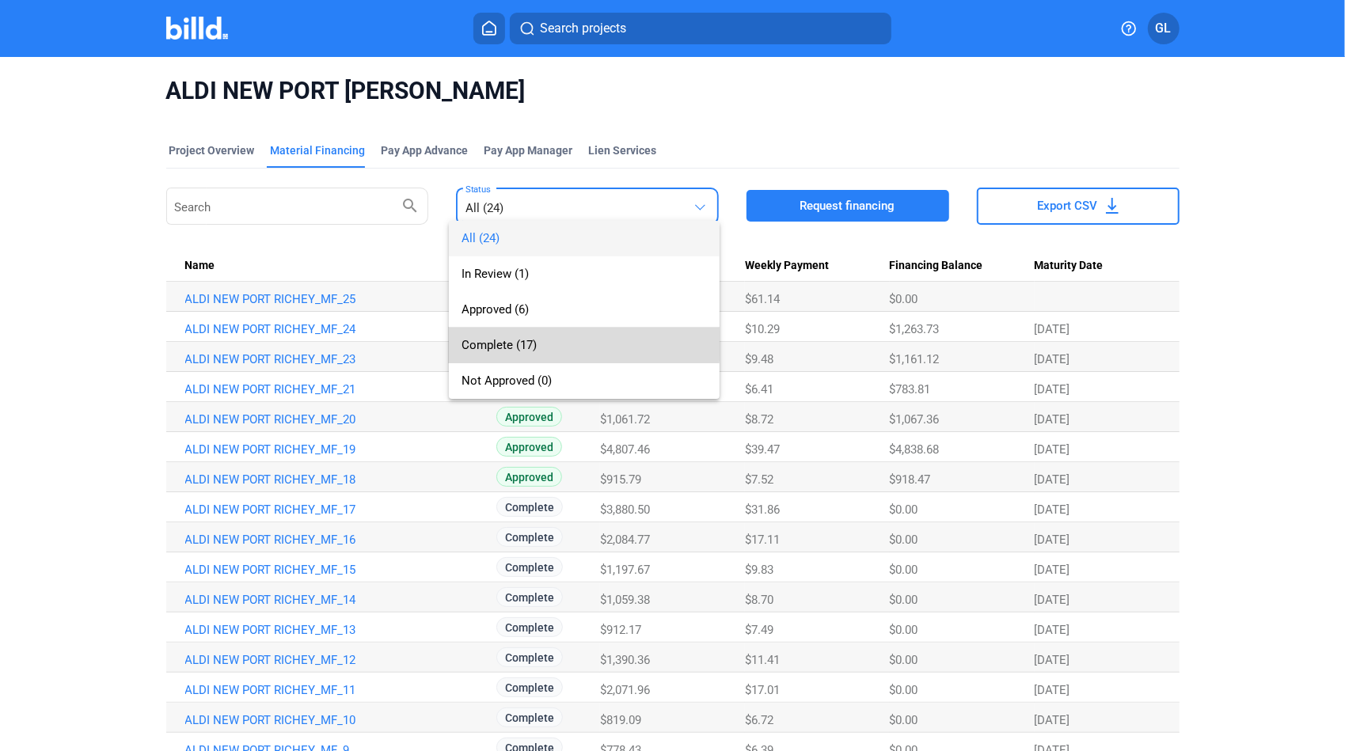
click at [511, 344] on span "Complete (17)" at bounding box center [499, 345] width 75 height 14
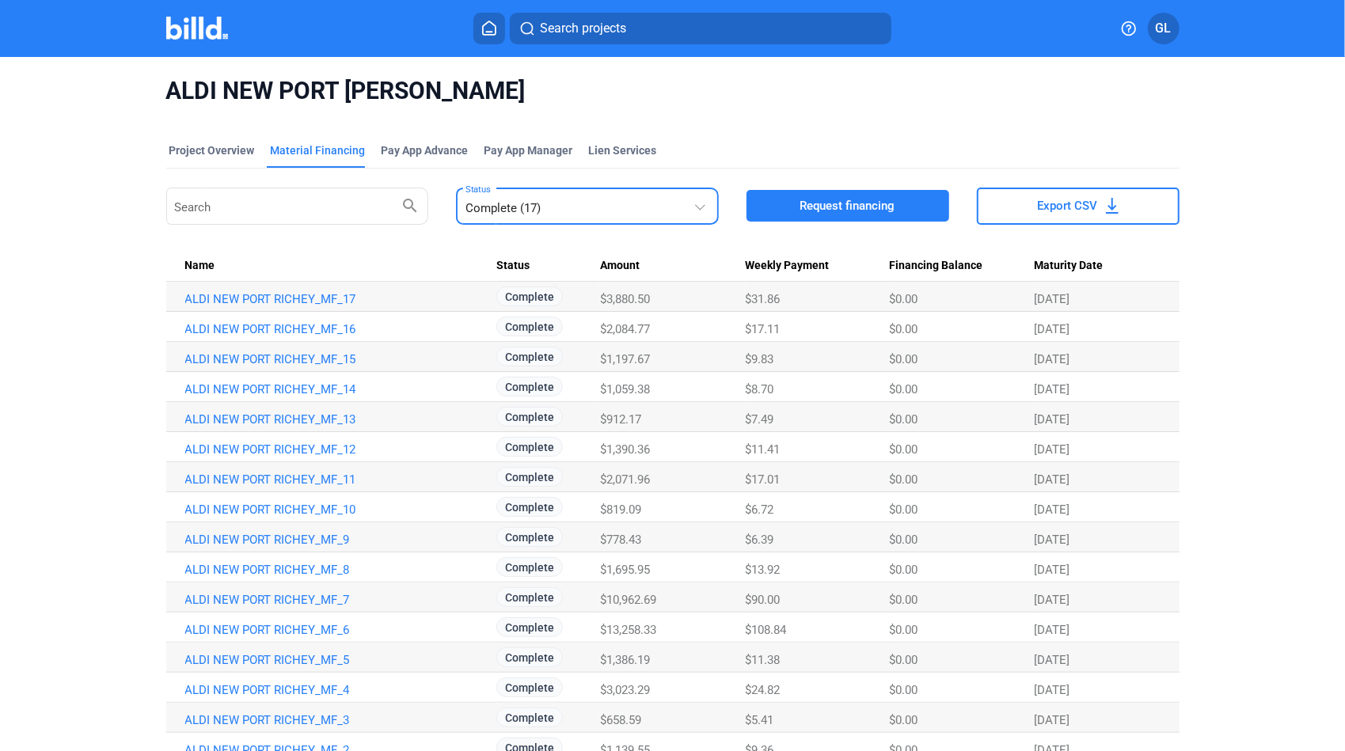
click at [1087, 204] on span "Export CSV" at bounding box center [1068, 206] width 60 height 16
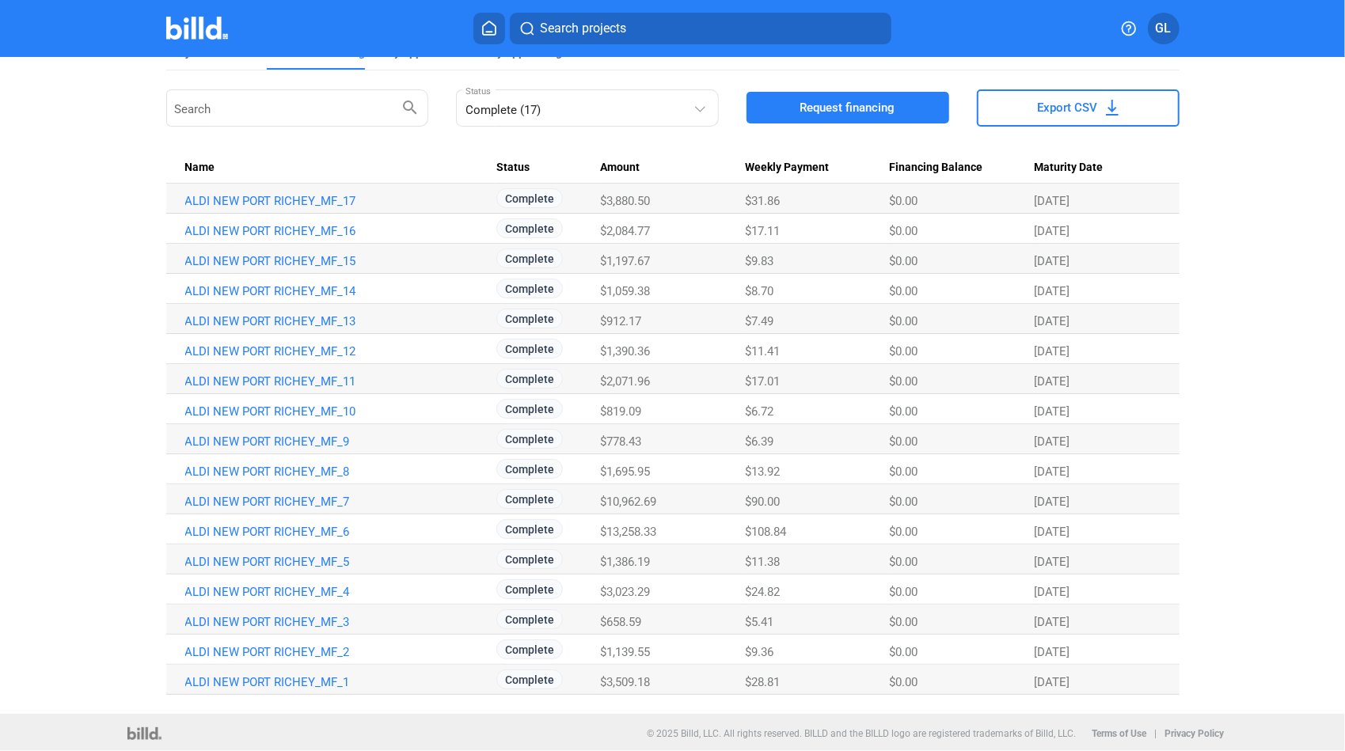
scroll to position [100, 0]
click at [283, 685] on link "ALDI NEW PORT RICHEY_MF_1" at bounding box center [338, 681] width 306 height 14
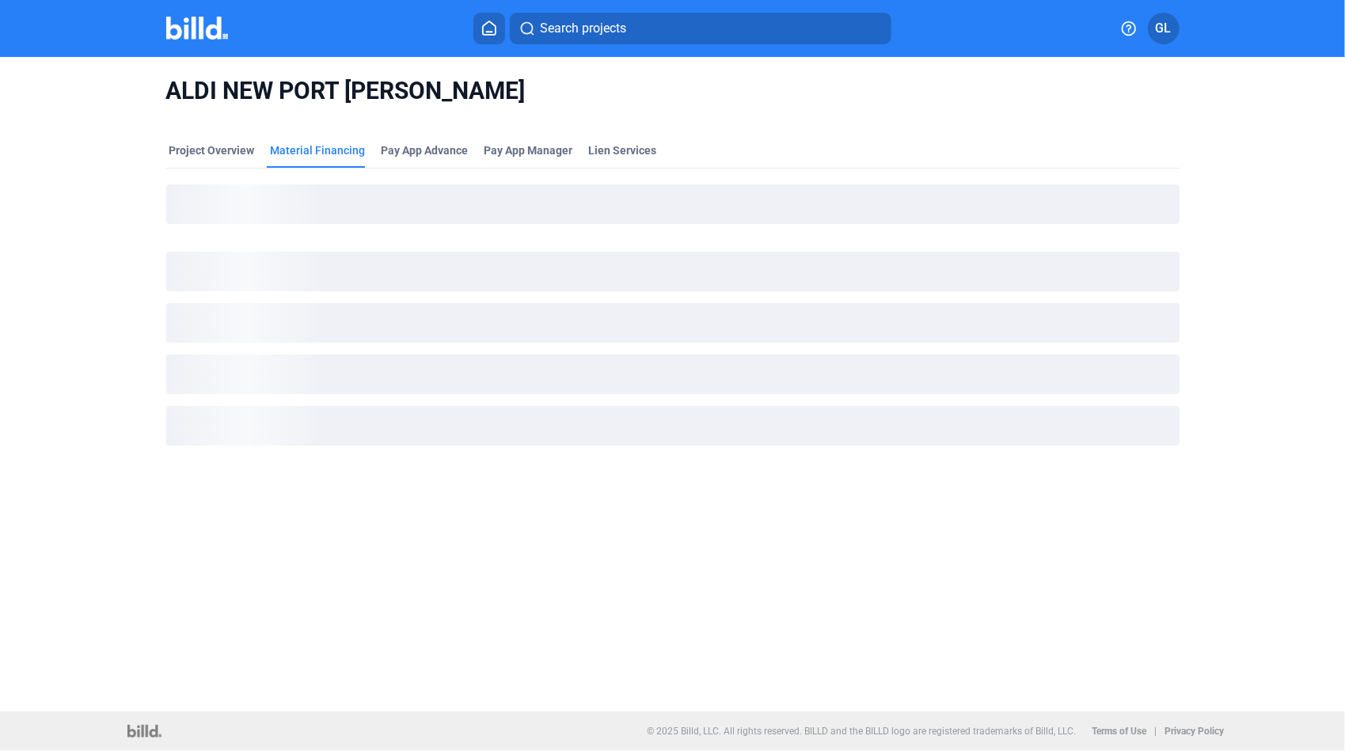
scroll to position [0, 0]
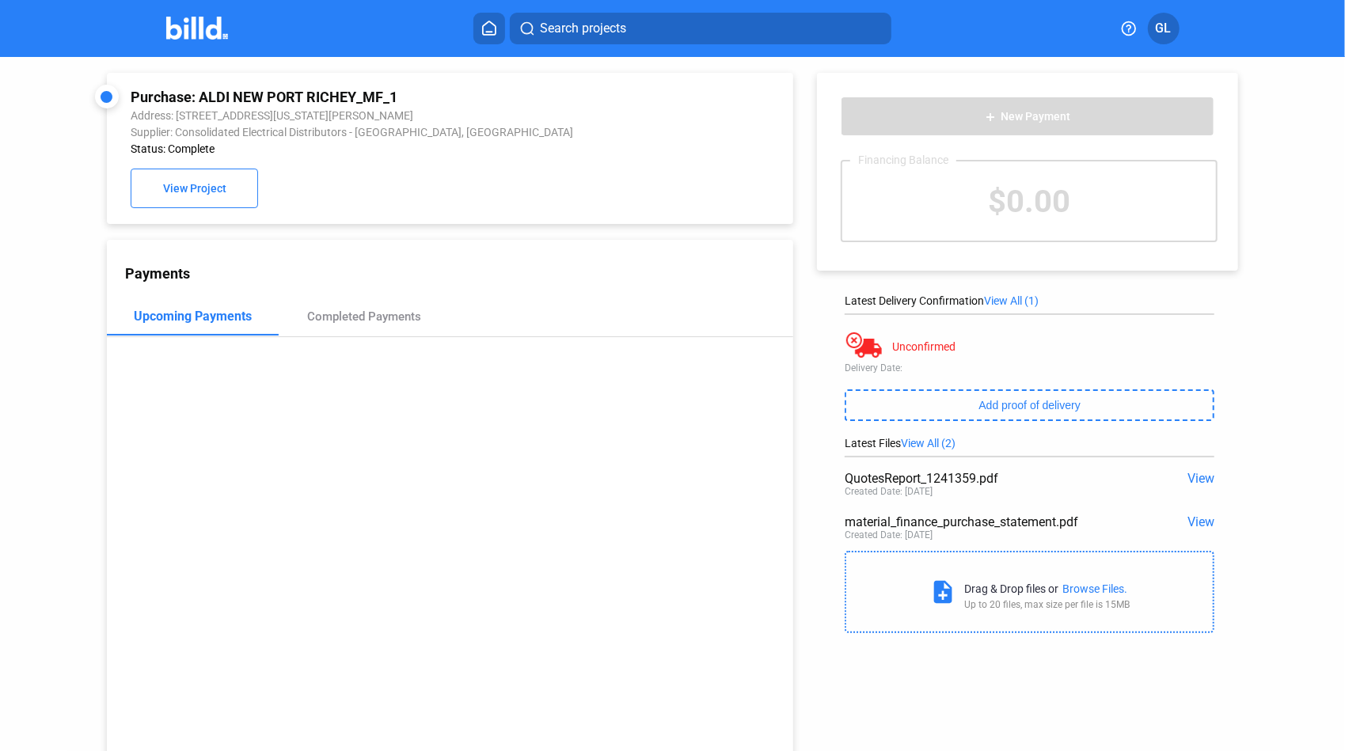
click at [1200, 481] on span "View" at bounding box center [1201, 478] width 27 height 15
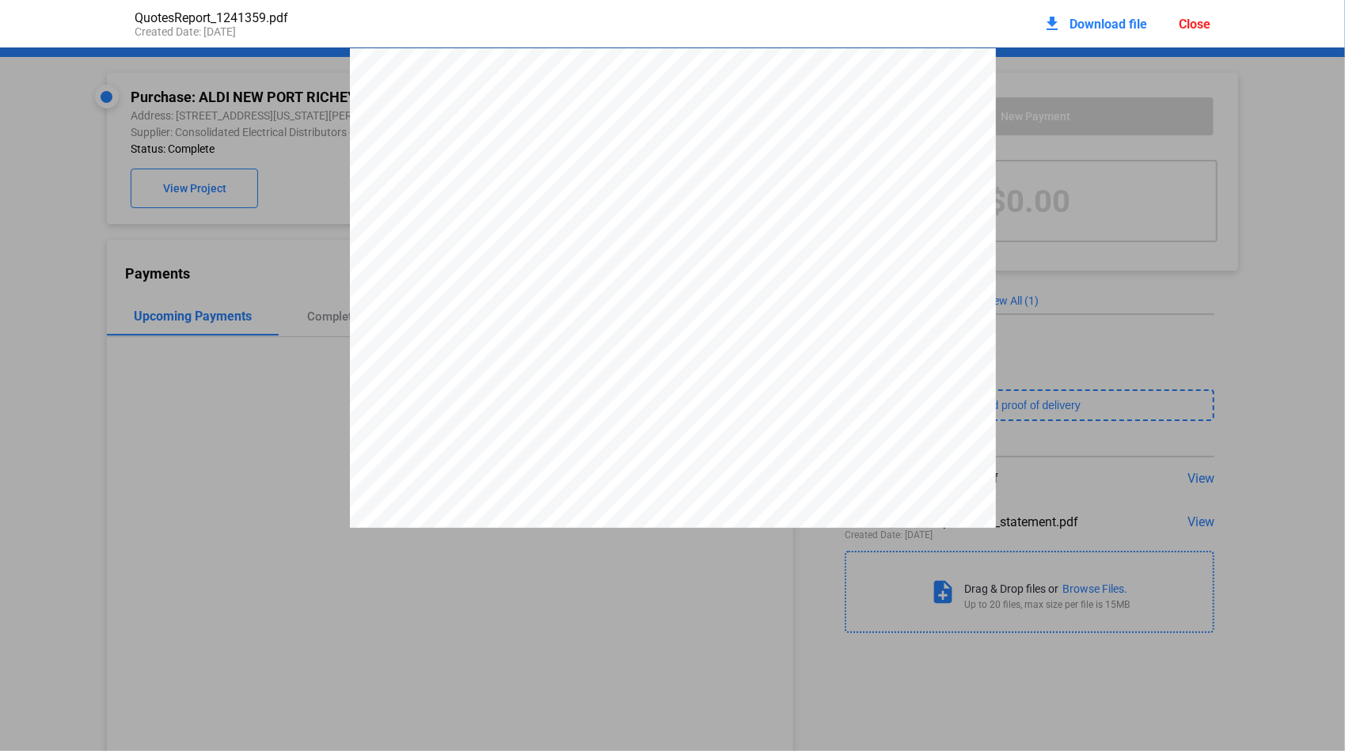
scroll to position [8, 0]
